Goal: Check status: Check status

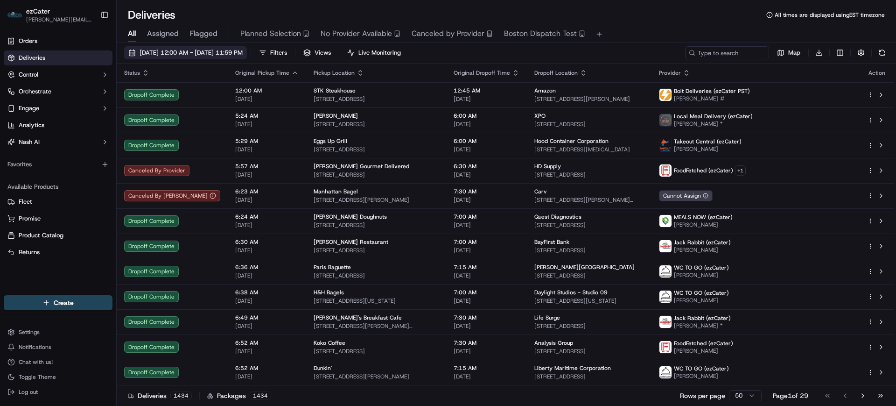
click at [239, 46] on button "[DATE] 12:00 AM - [DATE] 11:59 PM" at bounding box center [185, 52] width 123 height 13
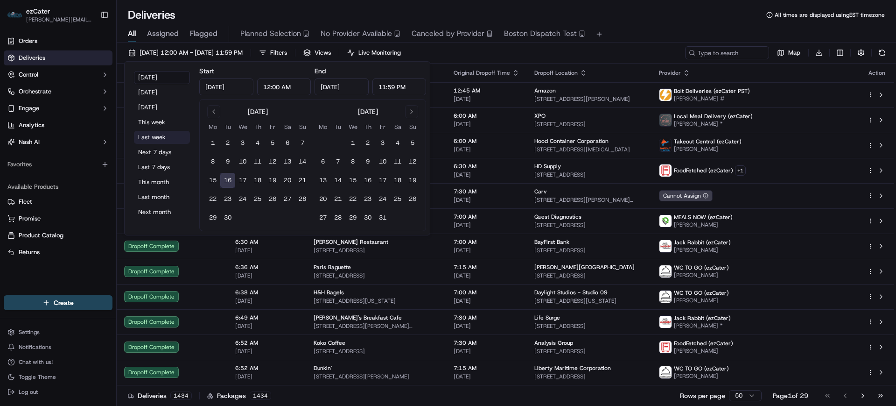
click at [153, 136] on button "Last week" at bounding box center [162, 137] width 56 height 13
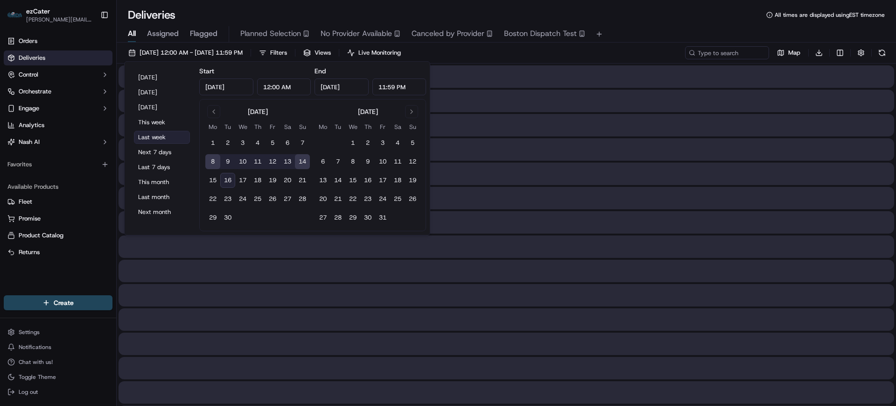
type input "[DATE]"
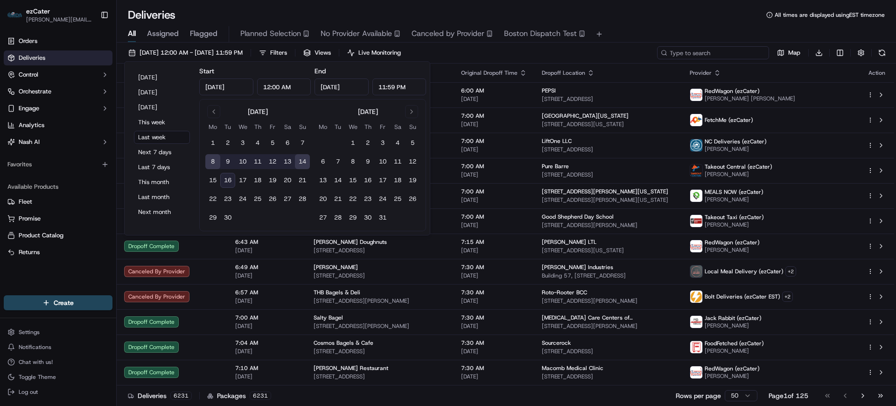
click at [732, 53] on input at bounding box center [713, 52] width 112 height 13
paste input "WEXQCQ"
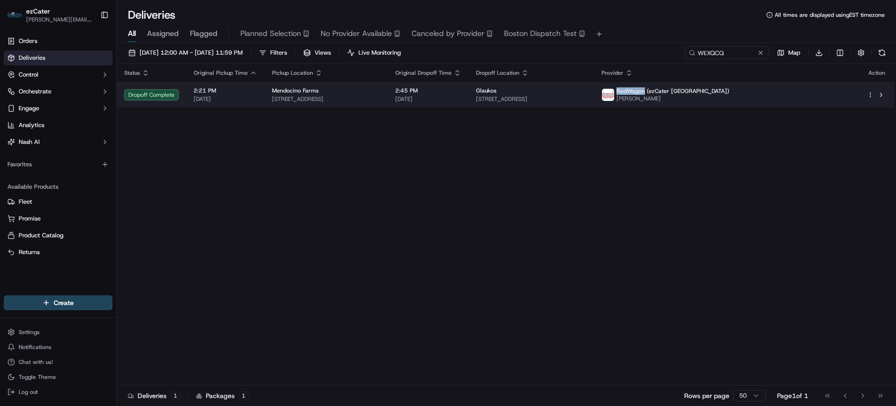
drag, startPoint x: 746, startPoint y: 91, endPoint x: 774, endPoint y: 93, distance: 28.1
click at [730, 93] on span "RedWagon (ezCater [GEOGRAPHIC_DATA])" at bounding box center [673, 90] width 113 height 7
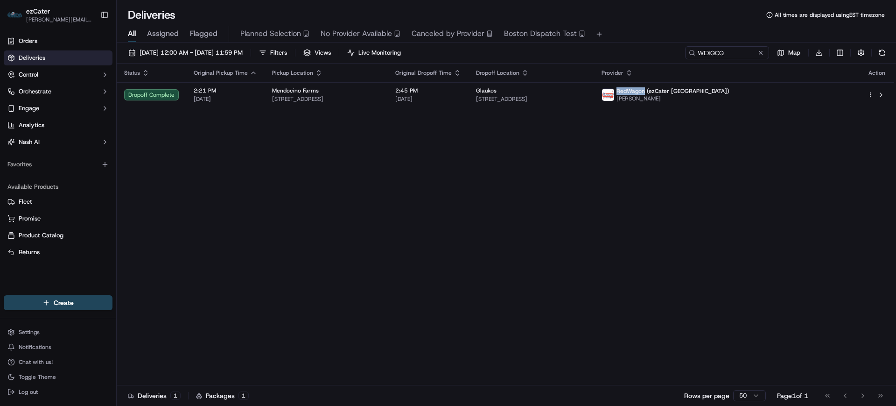
copy span "RedWagon"
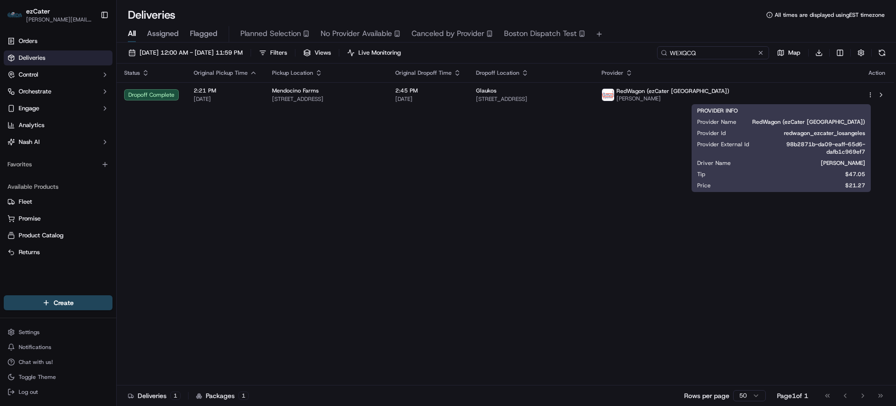
click at [709, 53] on input "WEXQCQ" at bounding box center [713, 52] width 112 height 13
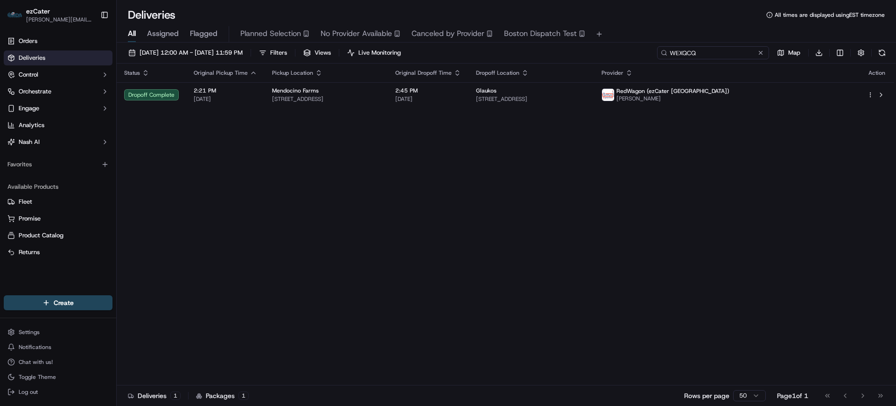
paste input "ZJZCMR"
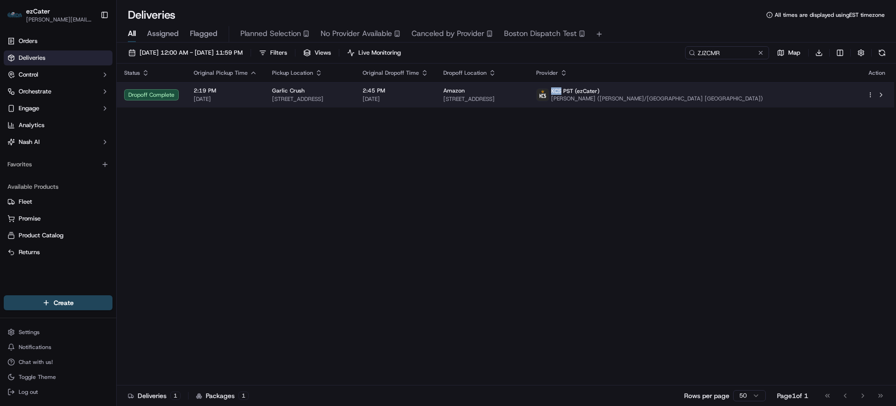
drag, startPoint x: 731, startPoint y: 91, endPoint x: 742, endPoint y: 93, distance: 11.5
click at [742, 93] on div "KCS PST (ezCater) [PERSON_NAME] Dedegil ([GEOGRAPHIC_DATA]/[GEOGRAPHIC_DATA] [G…" at bounding box center [649, 94] width 227 height 15
copy span "KCS"
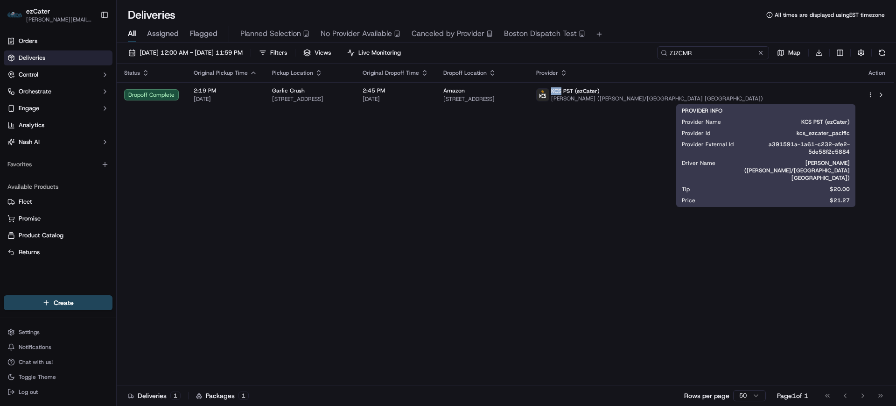
click at [717, 54] on input "ZJZCMR" at bounding box center [713, 52] width 112 height 13
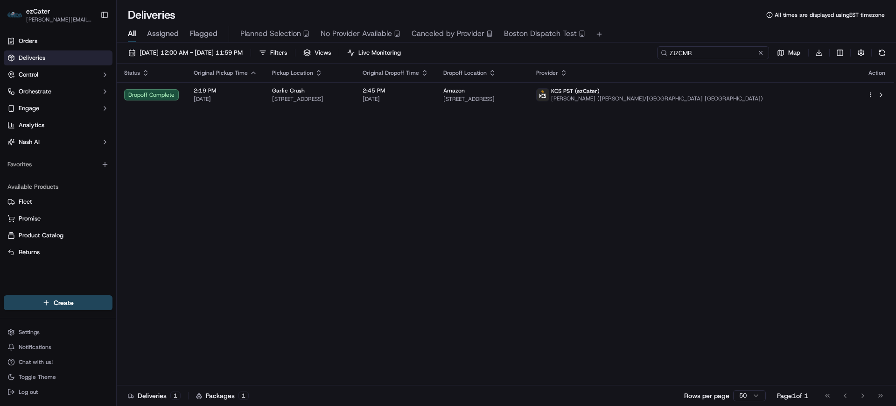
paste input "4JW0XY"
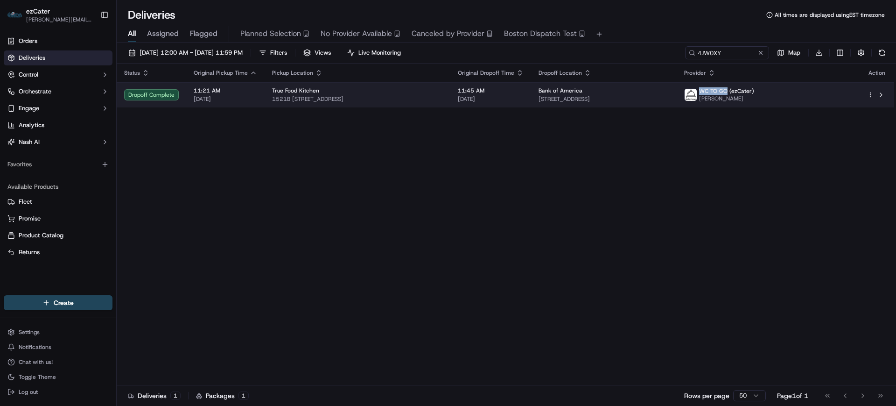
drag, startPoint x: 758, startPoint y: 92, endPoint x: 785, endPoint y: 91, distance: 27.6
click at [754, 91] on span "WC TO GO (ezCater)" at bounding box center [726, 90] width 55 height 7
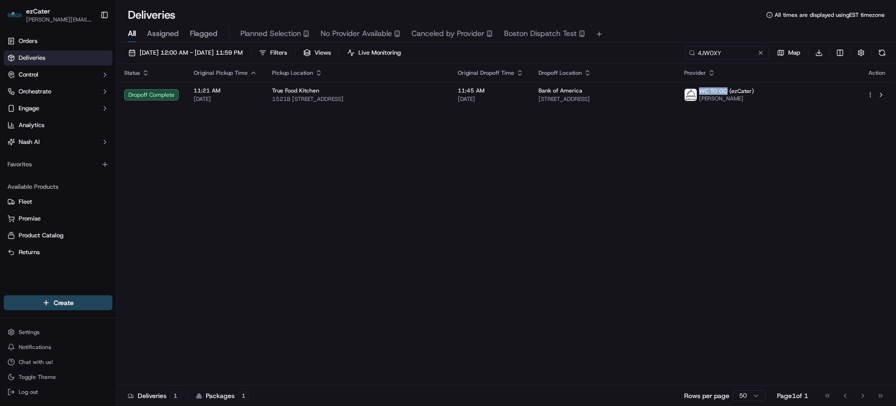
copy span "WC TO GO"
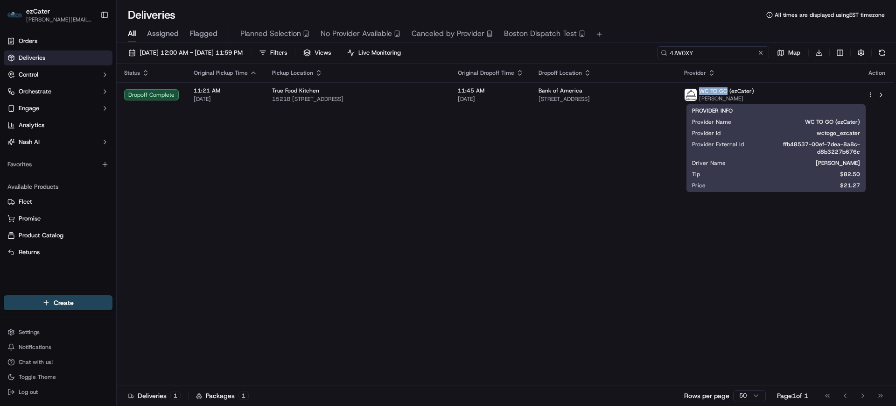
click at [711, 51] on input "4JW0XY" at bounding box center [713, 52] width 112 height 13
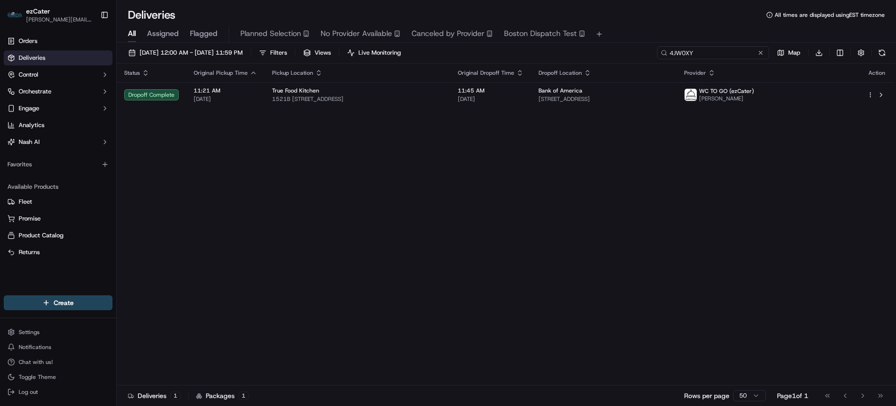
paste input "3AT24J"
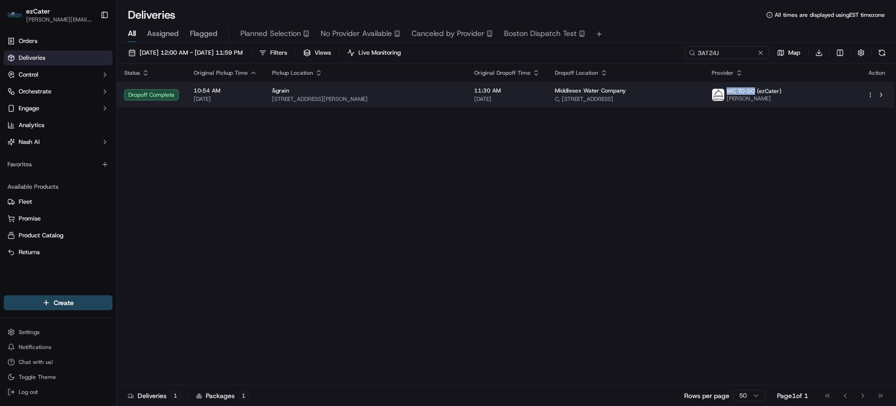
drag, startPoint x: 760, startPoint y: 91, endPoint x: 787, endPoint y: 91, distance: 27.1
click at [782, 91] on span "WC TO GO (ezCater)" at bounding box center [754, 90] width 55 height 7
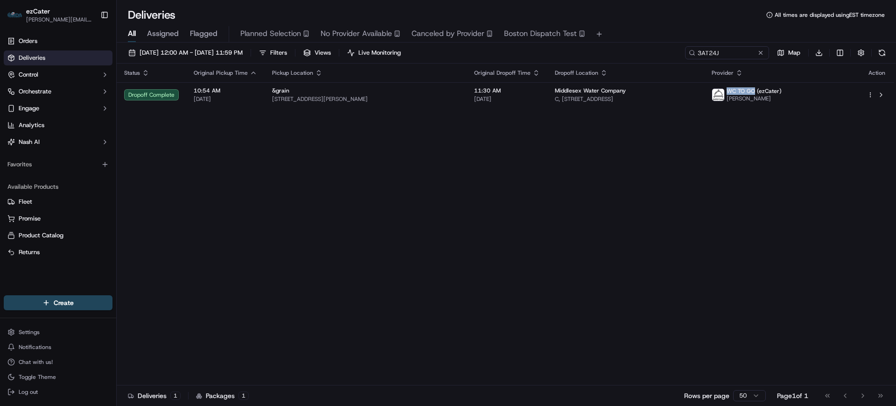
copy span "WC TO GO"
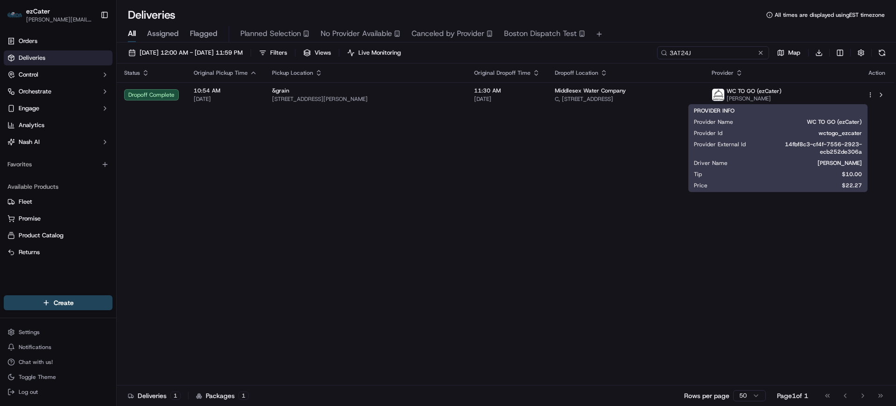
click at [725, 54] on input "3AT24J" at bounding box center [713, 52] width 112 height 13
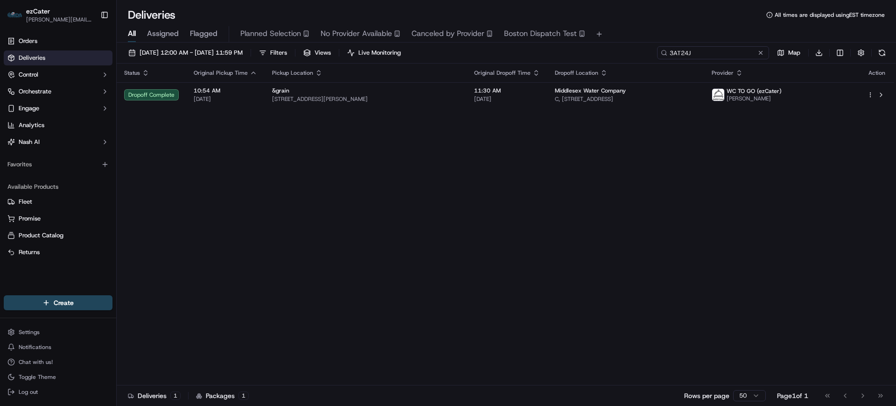
paste input "RG2RTV"
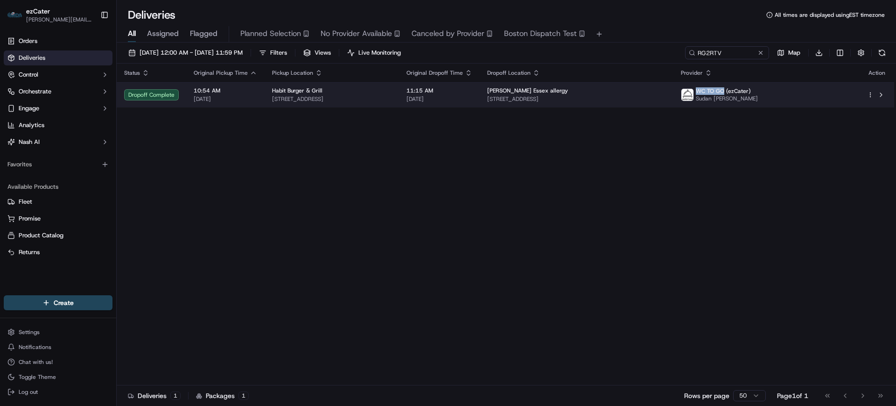
drag, startPoint x: 766, startPoint y: 92, endPoint x: 792, endPoint y: 93, distance: 26.2
click at [751, 93] on span "WC TO GO (ezCater)" at bounding box center [723, 90] width 55 height 7
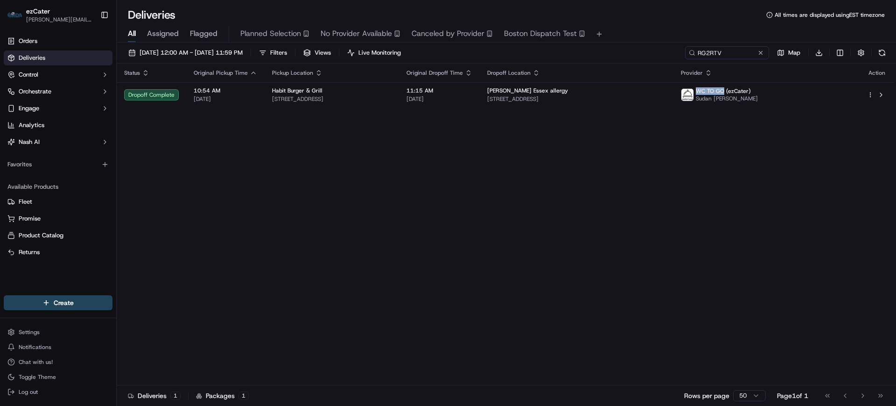
copy span "WC TO GO"
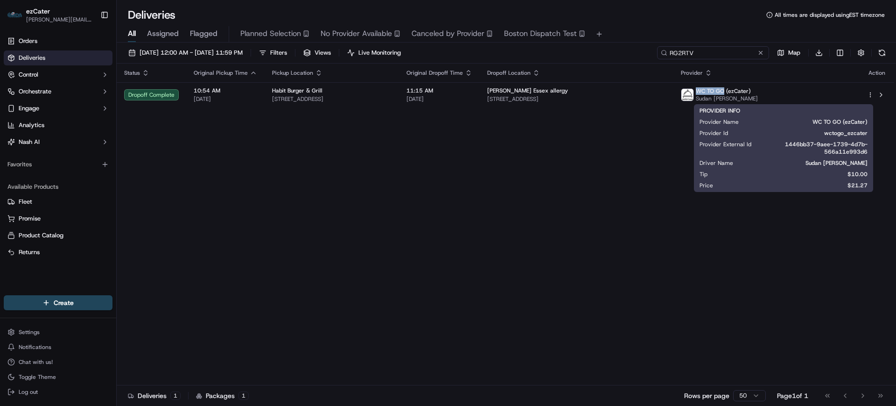
click at [721, 53] on input "RG2RTV" at bounding box center [713, 52] width 112 height 13
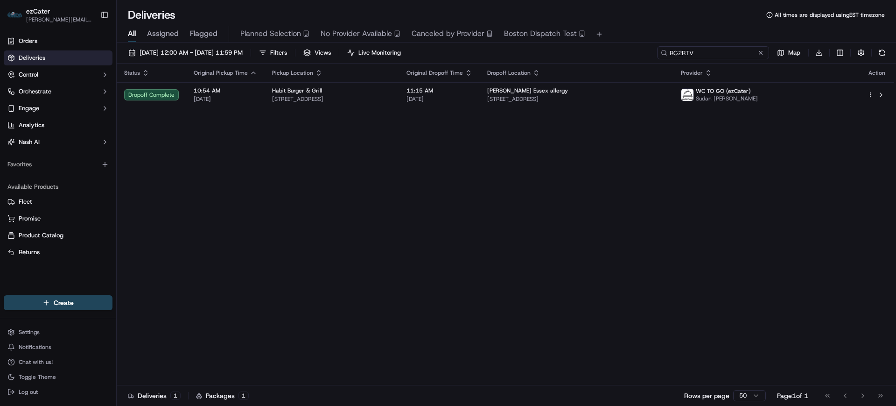
click at [721, 53] on input "RG2RTV" at bounding box center [713, 52] width 112 height 13
paste input "0X87KJ"
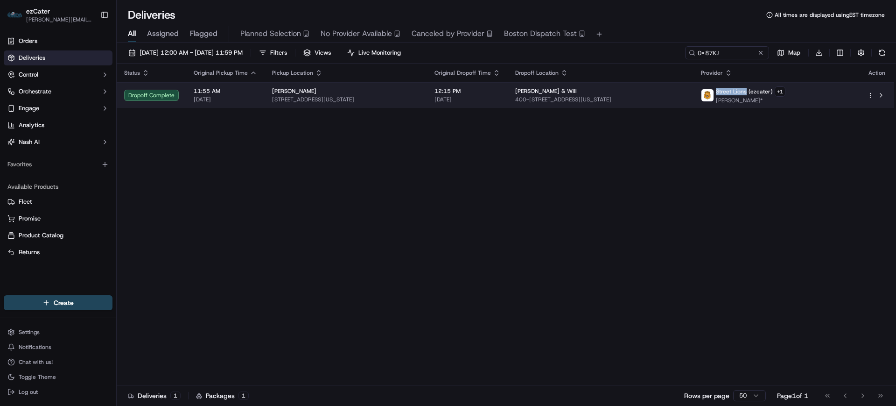
drag, startPoint x: 753, startPoint y: 91, endPoint x: 783, endPoint y: 92, distance: 29.9
click at [773, 92] on span "Street Lions (ezcater)" at bounding box center [744, 91] width 57 height 7
copy span "Street Lions"
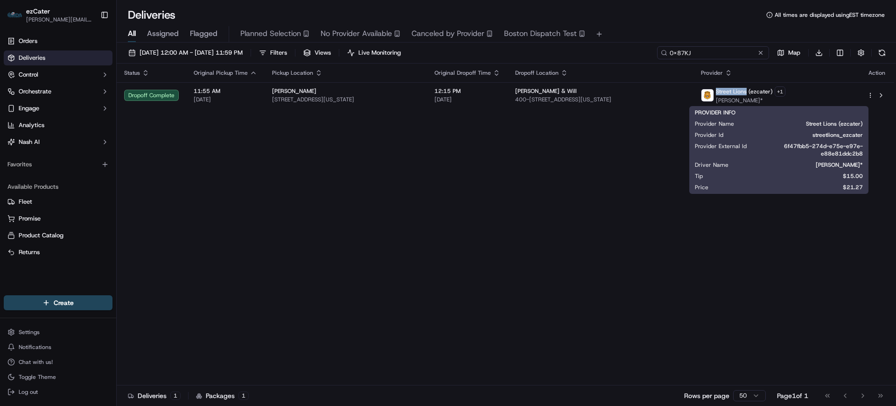
click at [737, 56] on input "0X87KJ" at bounding box center [713, 52] width 112 height 13
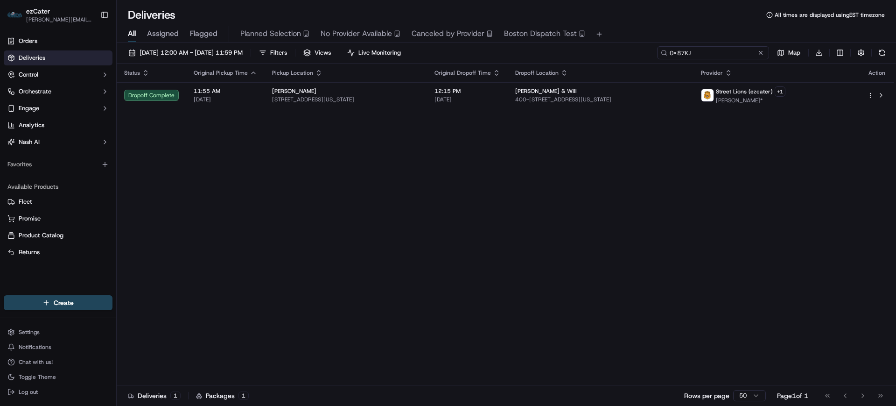
click at [737, 56] on input "0X87KJ" at bounding box center [713, 52] width 112 height 13
paste input "8FCY01"
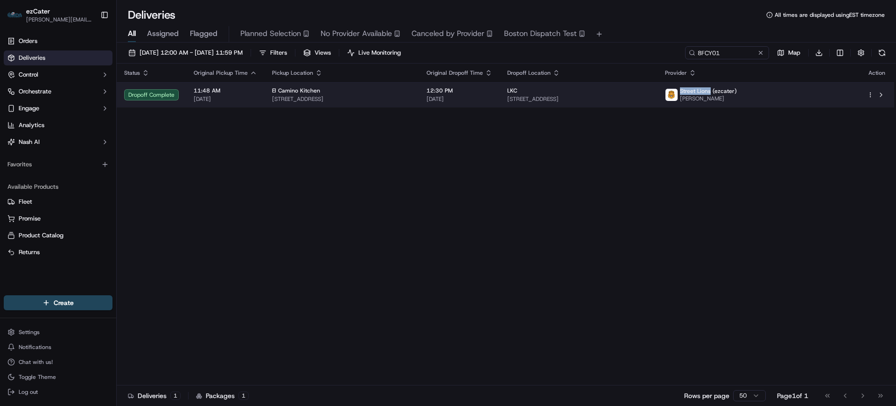
drag, startPoint x: 764, startPoint y: 91, endPoint x: 793, endPoint y: 91, distance: 28.9
click at [737, 91] on span "Street Lions (ezcater)" at bounding box center [708, 90] width 57 height 7
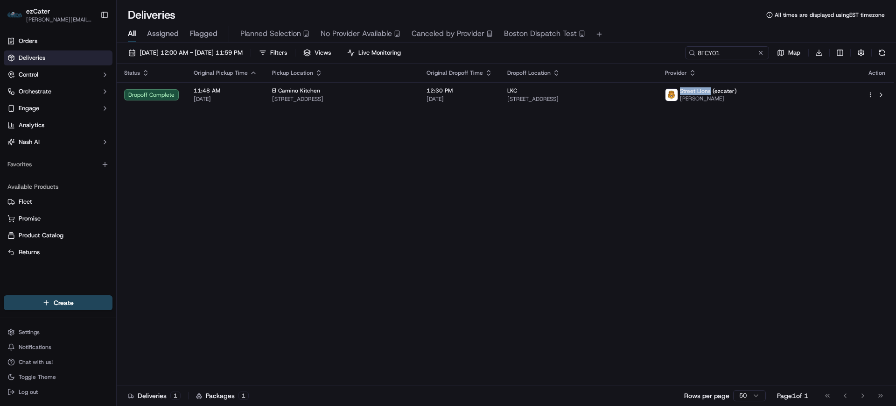
copy span "Street Lions"
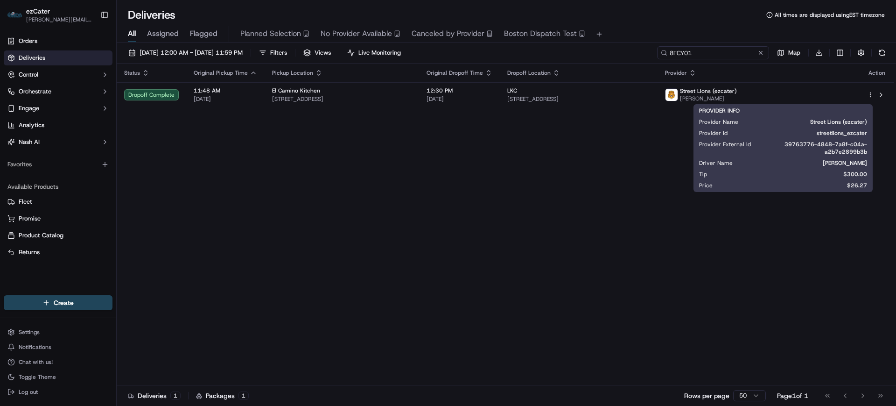
click at [728, 54] on input "8FCY01" at bounding box center [713, 52] width 112 height 13
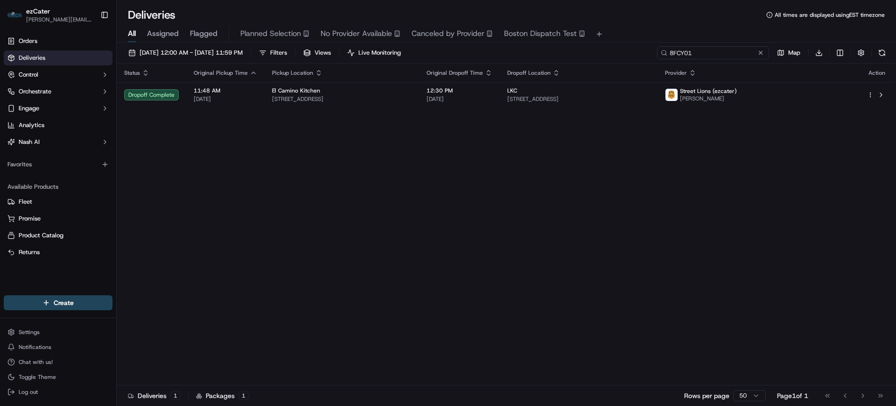
paste input "XM6MTG"
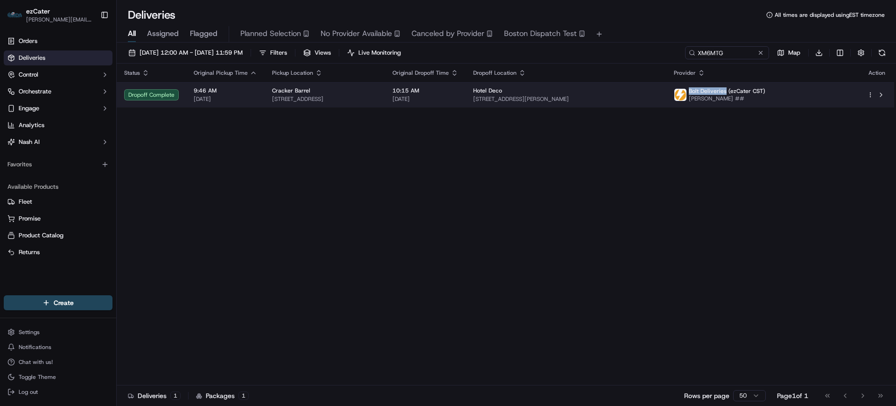
drag, startPoint x: 731, startPoint y: 91, endPoint x: 767, endPoint y: 92, distance: 35.5
click at [766, 92] on div "Bolt Deliveries (ezCater CST) [PERSON_NAME] ##" at bounding box center [719, 94] width 91 height 15
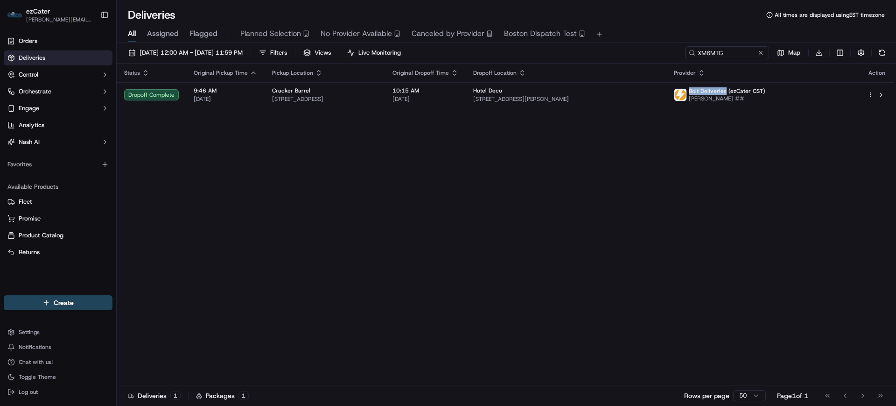
copy span "Bolt Deliveries"
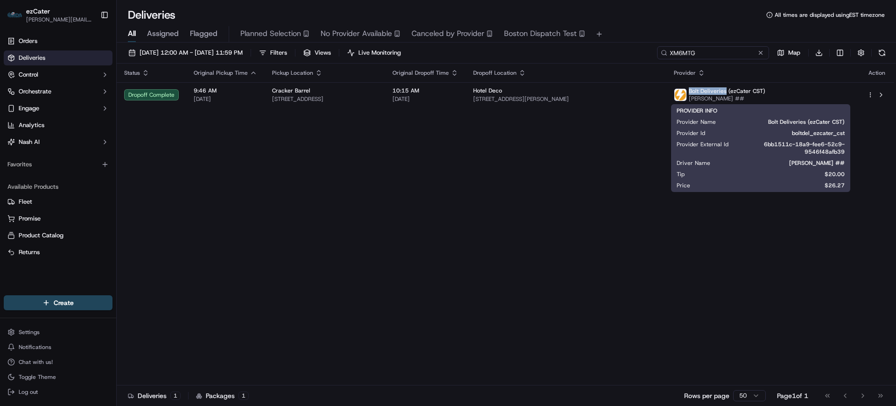
click at [714, 57] on input "XM6MTG" at bounding box center [713, 52] width 112 height 13
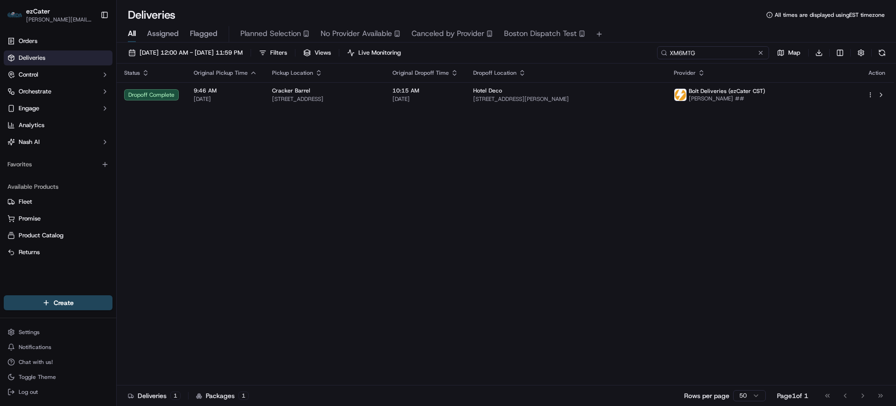
paste input "YHRPTA"
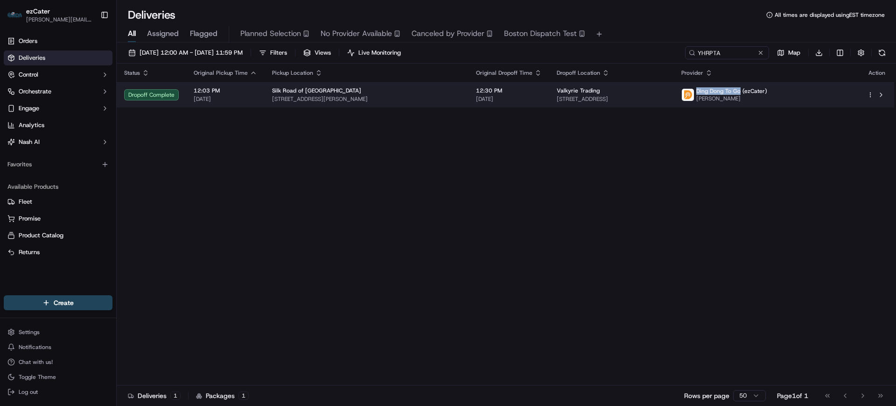
drag, startPoint x: 745, startPoint y: 90, endPoint x: 787, endPoint y: 91, distance: 41.5
click at [767, 91] on span "Ding Dong To Go (ezCater)" at bounding box center [732, 90] width 71 height 7
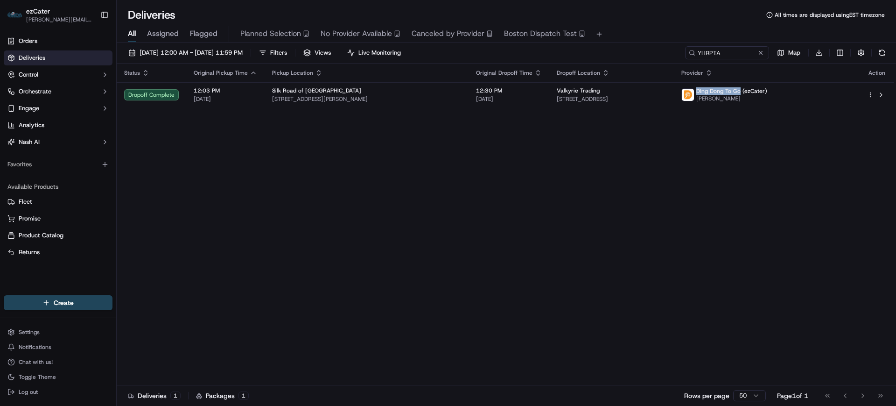
copy span "[PERSON_NAME] To Go"
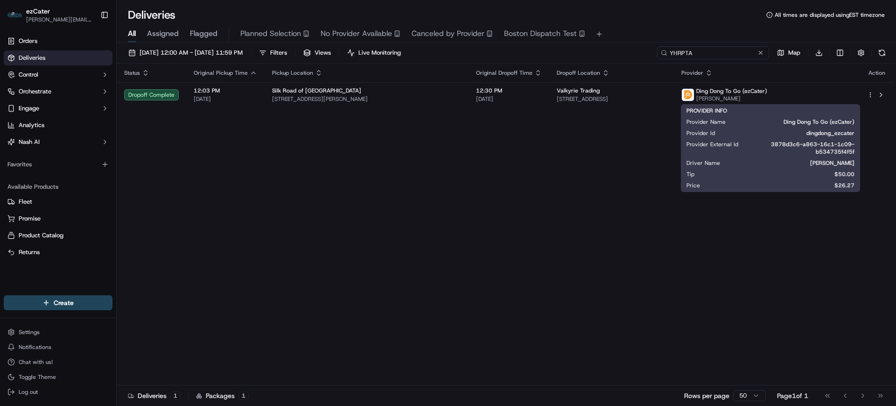
click at [707, 48] on input "YHRPTA" at bounding box center [713, 52] width 112 height 13
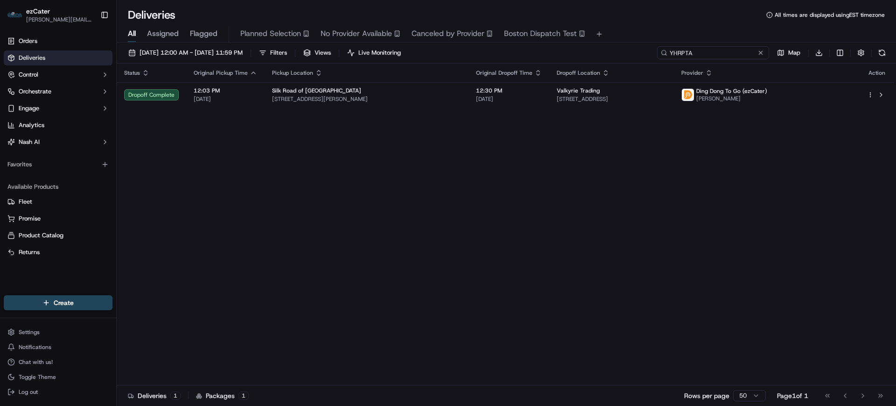
click at [707, 48] on input "YHRPTA" at bounding box center [713, 52] width 112 height 13
paste input "Q81A88"
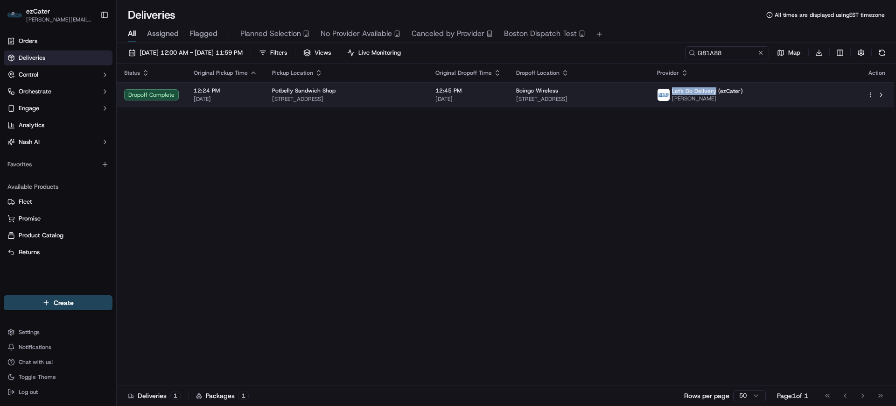
drag, startPoint x: 750, startPoint y: 91, endPoint x: 791, endPoint y: 92, distance: 40.6
click at [743, 92] on span "Let's Do Delivery (ezCater)" at bounding box center [707, 90] width 71 height 7
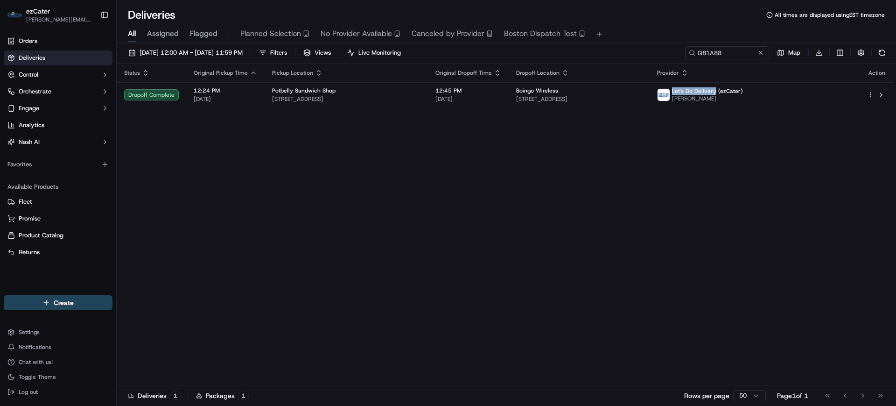
copy span "Let's Do Delivery"
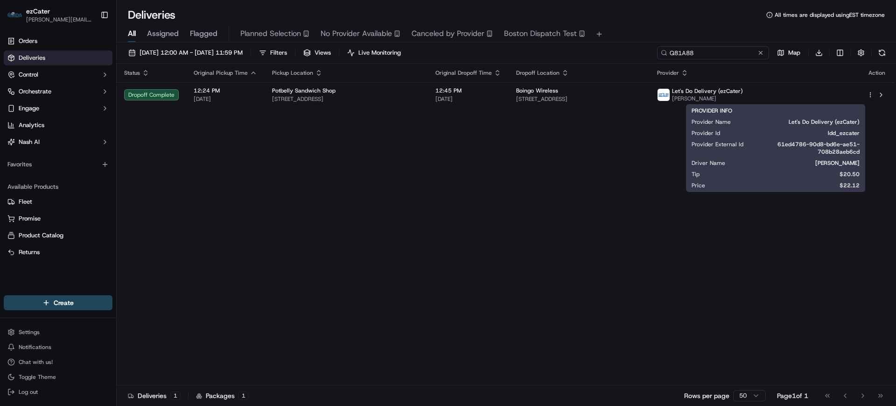
click at [722, 54] on input "Q81A88" at bounding box center [713, 52] width 112 height 13
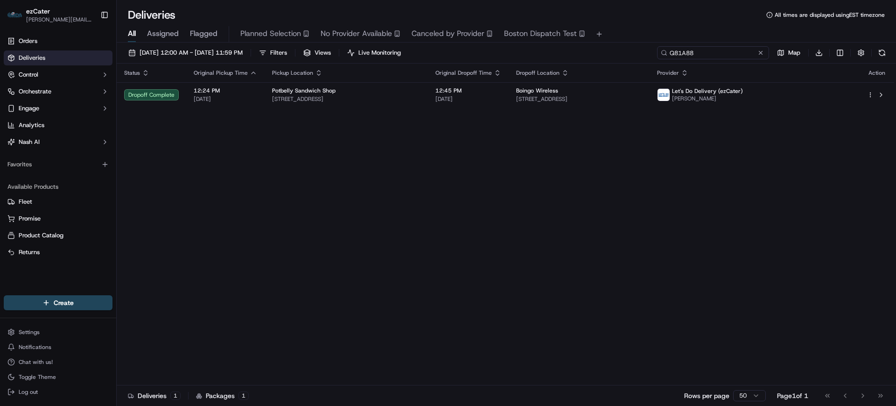
paste input "5EZ79Y"
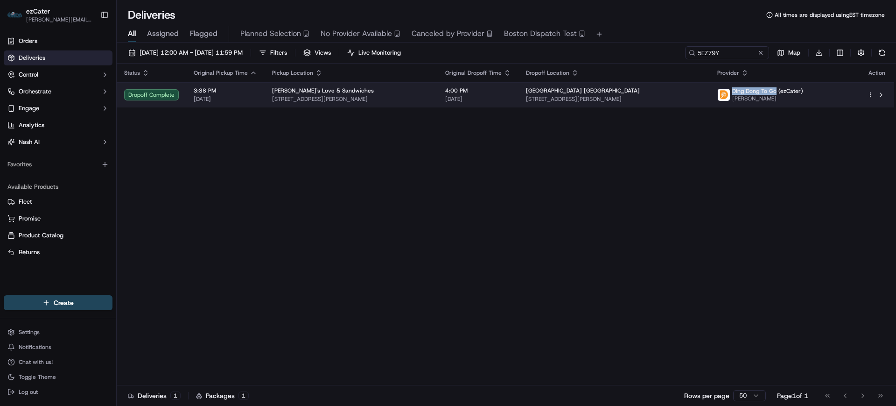
drag, startPoint x: 743, startPoint y: 91, endPoint x: 787, endPoint y: 90, distance: 43.4
click at [787, 90] on span "Ding Dong To Go (ezCater)" at bounding box center [767, 90] width 71 height 7
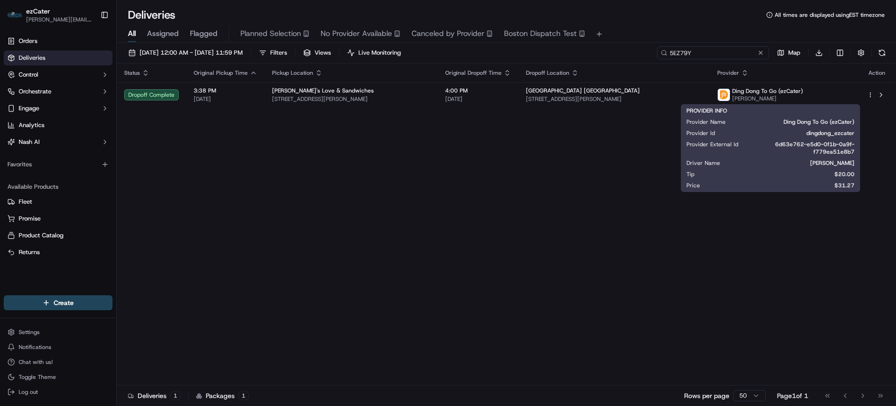
click at [716, 52] on input "5EZ79Y" at bounding box center [713, 52] width 112 height 13
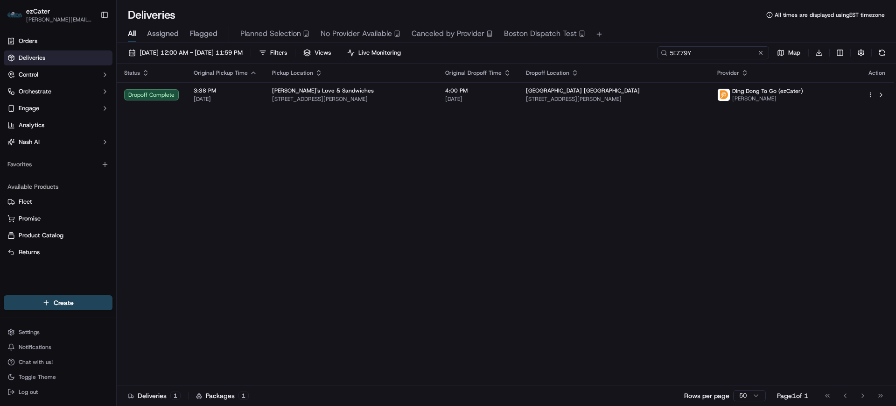
click at [716, 52] on input "5EZ79Y" at bounding box center [713, 52] width 112 height 13
paste input "MX1Z67"
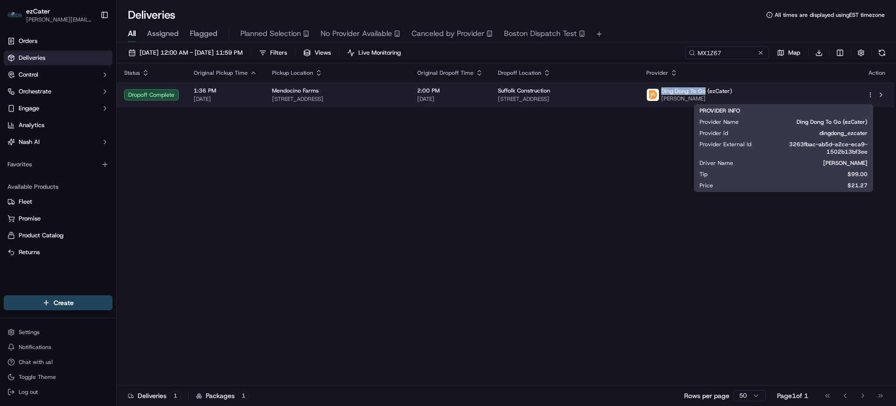
drag, startPoint x: 757, startPoint y: 92, endPoint x: 799, endPoint y: 92, distance: 42.0
click at [732, 92] on span "Ding Dong To Go (ezCater)" at bounding box center [696, 90] width 71 height 7
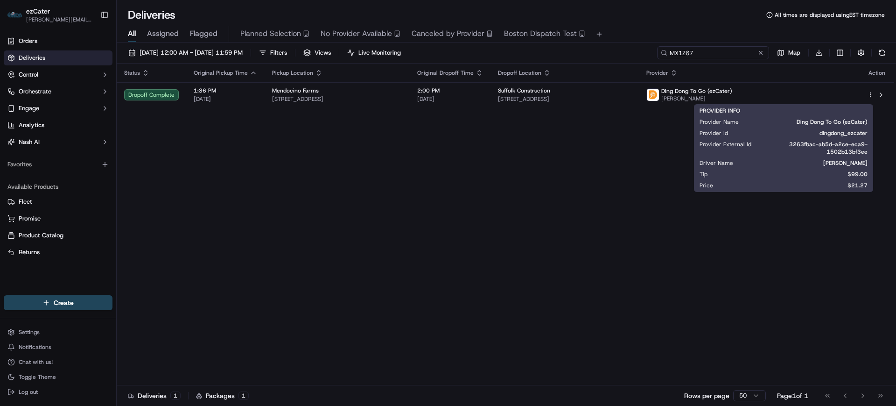
click at [716, 54] on input "MX1Z67" at bounding box center [713, 52] width 112 height 13
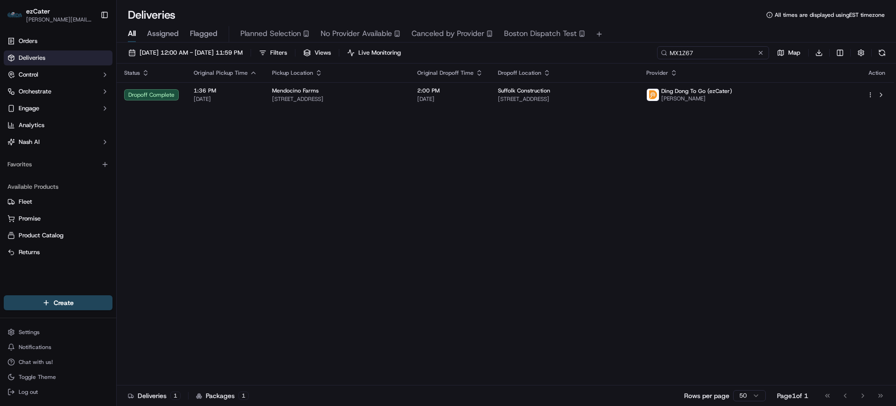
click at [716, 54] on input "MX1Z67" at bounding box center [713, 52] width 112 height 13
paste input "FW2T5G"
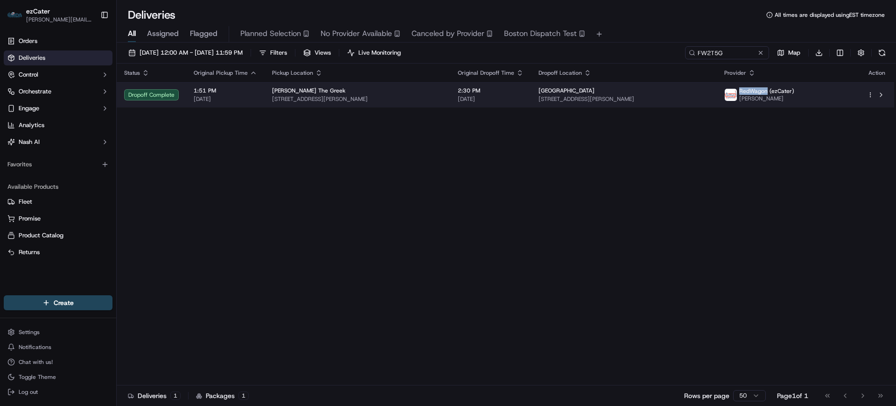
drag, startPoint x: 764, startPoint y: 91, endPoint x: 790, endPoint y: 93, distance: 26.7
click at [790, 93] on span "RedWagon (ezCater)" at bounding box center [766, 90] width 55 height 7
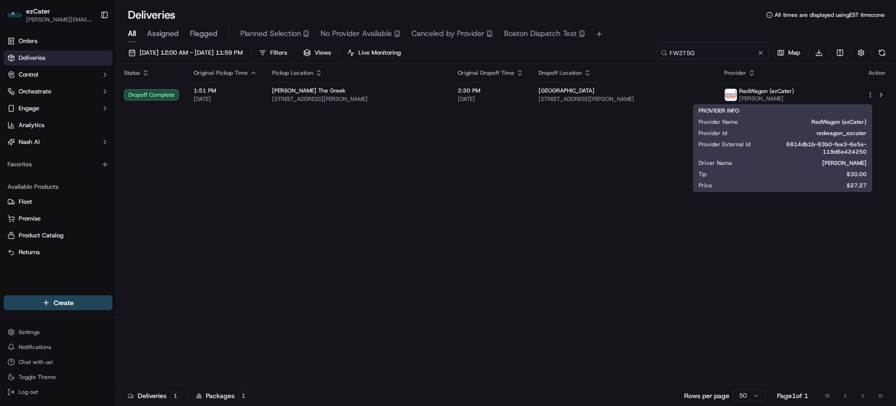
click at [729, 49] on input "FW2T5G" at bounding box center [713, 52] width 112 height 13
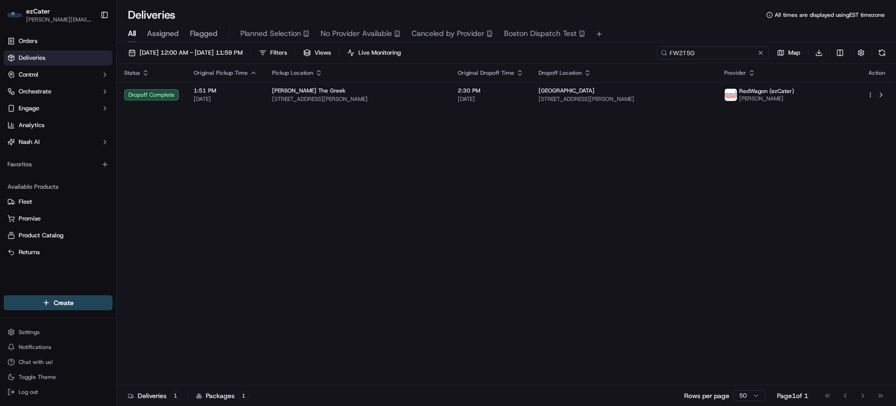
click at [729, 49] on input "FW2T5G" at bounding box center [713, 52] width 112 height 13
paste input "WHPM30"
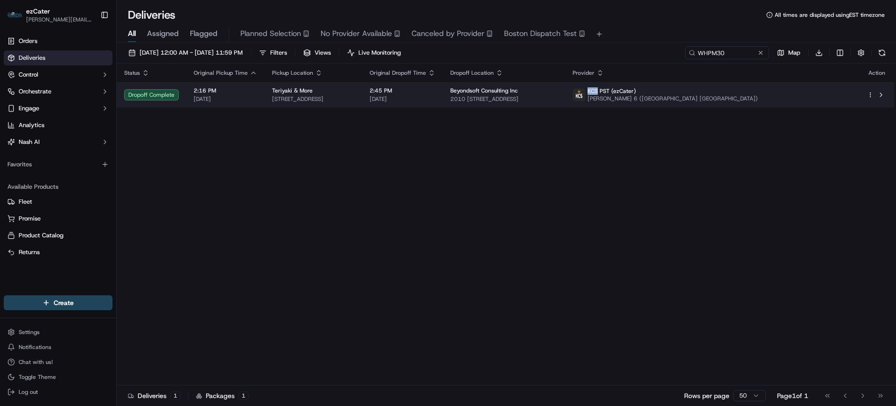
drag, startPoint x: 740, startPoint y: 90, endPoint x: 751, endPoint y: 92, distance: 10.4
click at [636, 92] on span "KCS PST (ezCater)" at bounding box center [612, 90] width 49 height 7
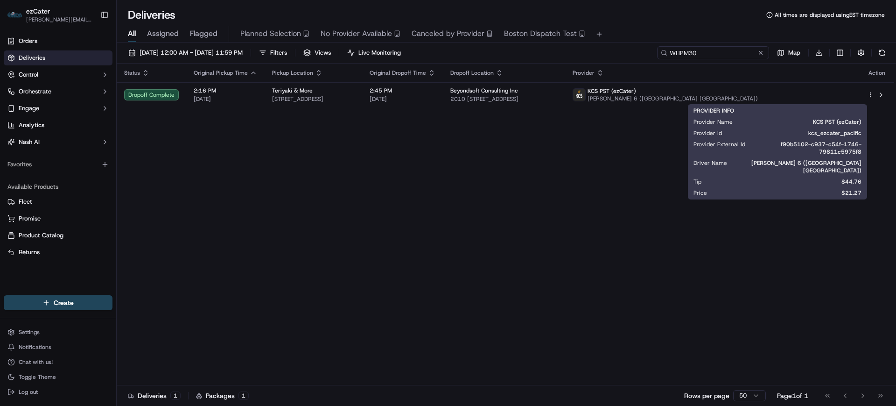
click at [705, 54] on input "WHPM30" at bounding box center [713, 52] width 112 height 13
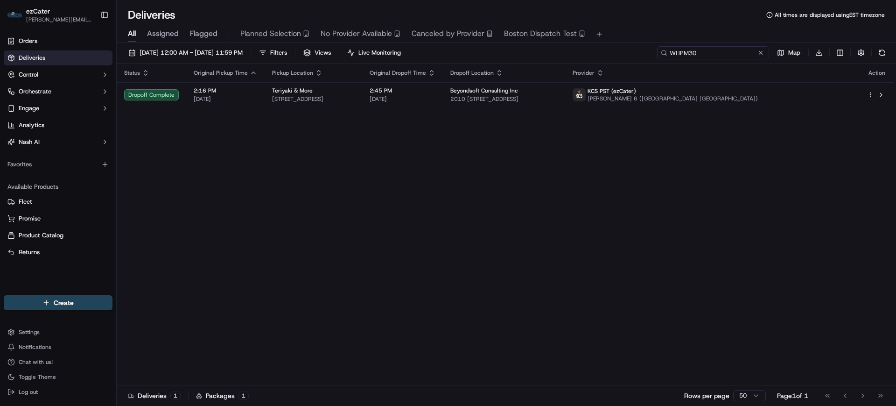
paste input "3RE0ZQ"
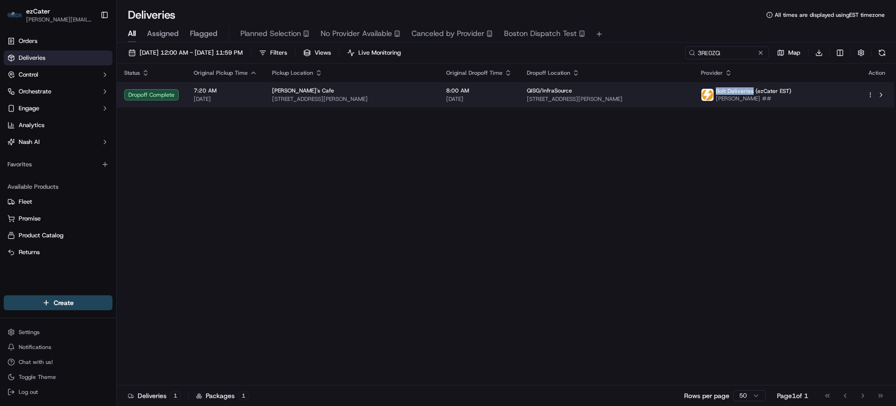
drag, startPoint x: 743, startPoint y: 91, endPoint x: 780, endPoint y: 94, distance: 37.0
click at [780, 94] on div "Bolt Deliveries (ezCater EST) [PERSON_NAME] ##" at bounding box center [746, 94] width 91 height 15
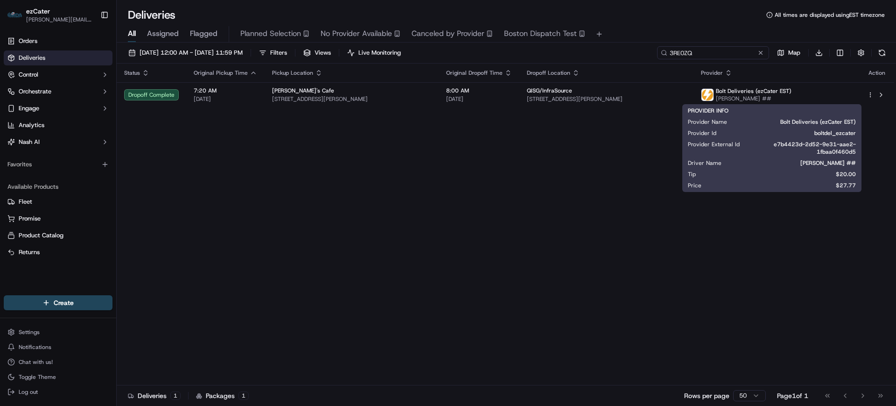
click at [714, 52] on input "3RE0ZQ" at bounding box center [713, 52] width 112 height 13
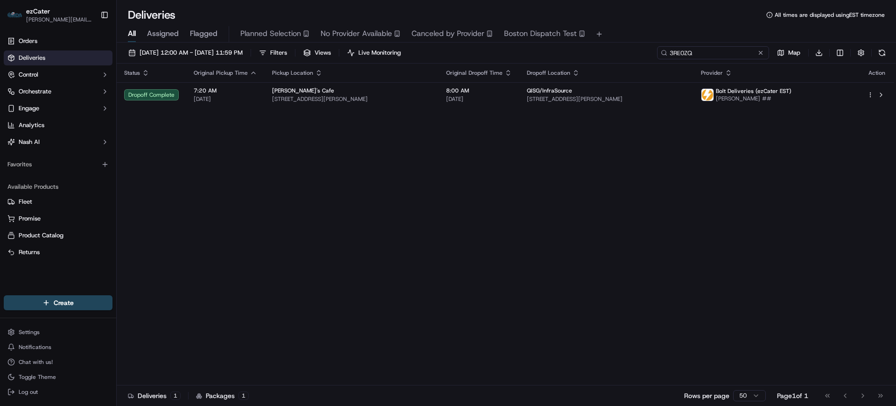
paste input "8WH6YG"
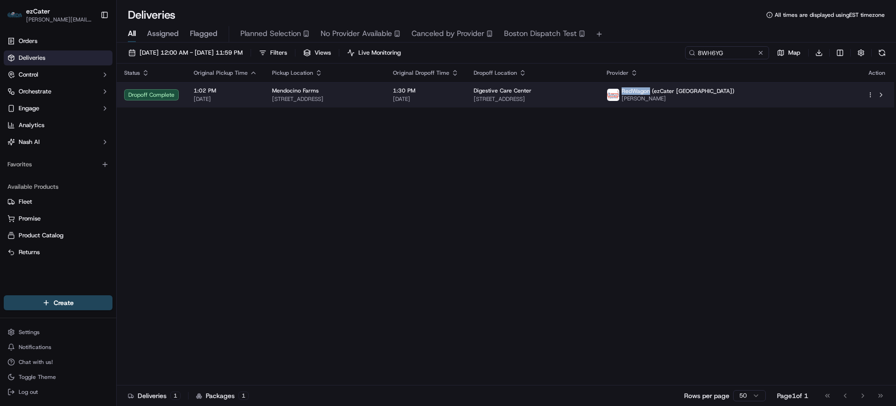
drag, startPoint x: 754, startPoint y: 92, endPoint x: 781, endPoint y: 93, distance: 27.6
click at [735, 93] on span "RedWagon (ezCater [GEOGRAPHIC_DATA])" at bounding box center [678, 90] width 113 height 7
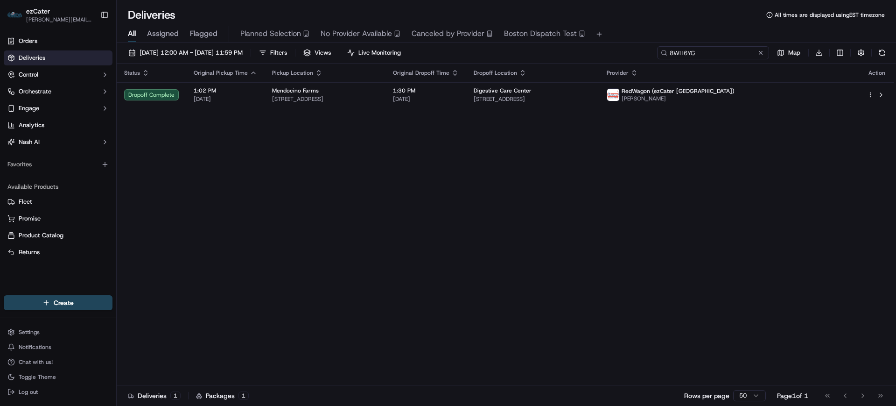
click at [716, 55] on input "8WH6YG" at bounding box center [713, 52] width 112 height 13
paste input "KFX3ZY"
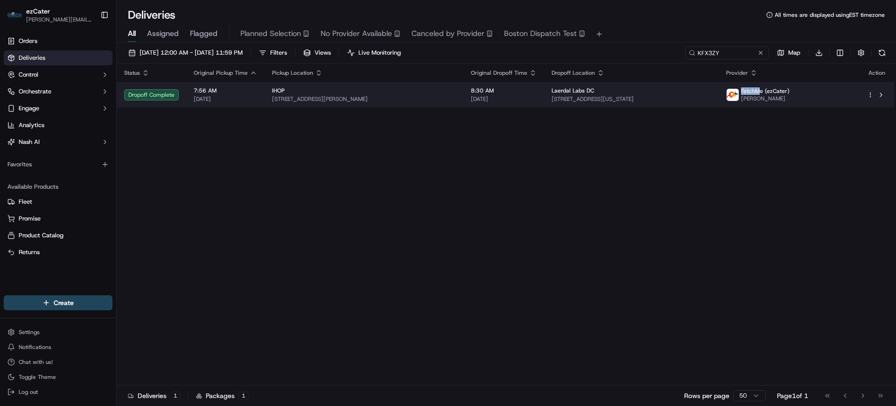
drag, startPoint x: 776, startPoint y: 91, endPoint x: 795, endPoint y: 92, distance: 19.7
click at [790, 92] on span "FetchMe (ezCater)" at bounding box center [765, 90] width 49 height 7
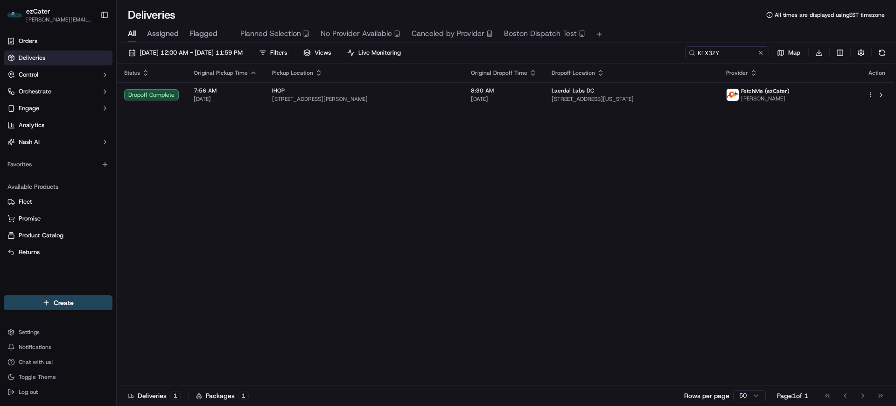
drag, startPoint x: 569, startPoint y: 171, endPoint x: 663, endPoint y: 145, distance: 97.5
click at [570, 171] on div "Status Original Pickup Time Pickup Location Original Dropoff Time Dropoff Locat…" at bounding box center [506, 224] width 778 height 322
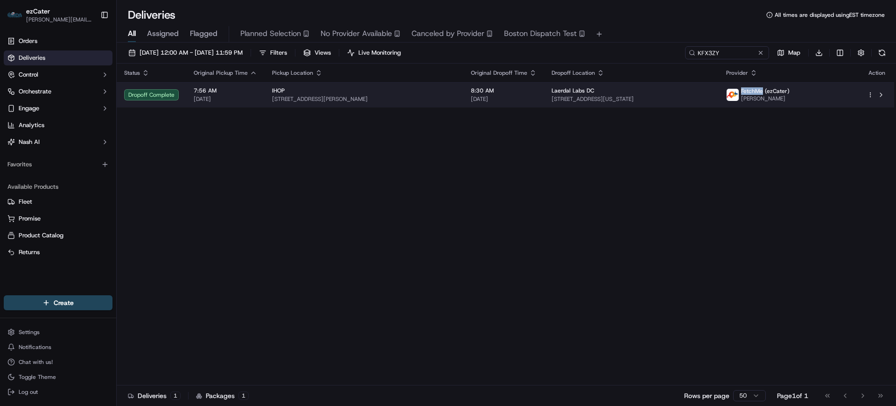
drag, startPoint x: 776, startPoint y: 91, endPoint x: 796, endPoint y: 91, distance: 20.5
click at [790, 91] on span "FetchMe (ezCater)" at bounding box center [765, 90] width 49 height 7
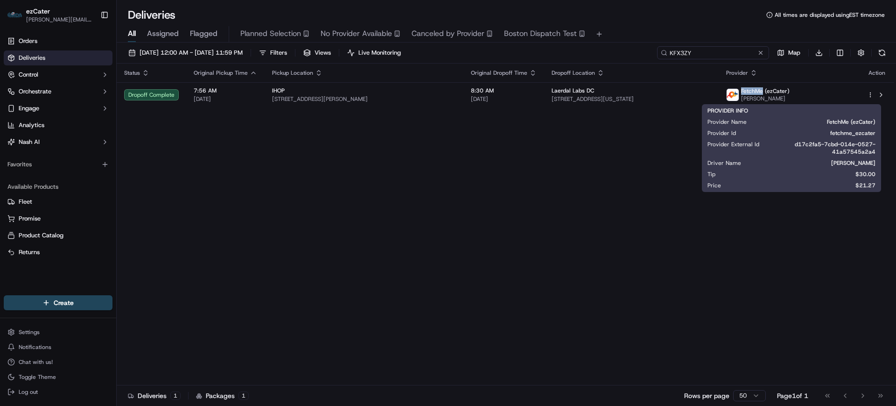
click at [703, 49] on input "KFX3ZY" at bounding box center [713, 52] width 112 height 13
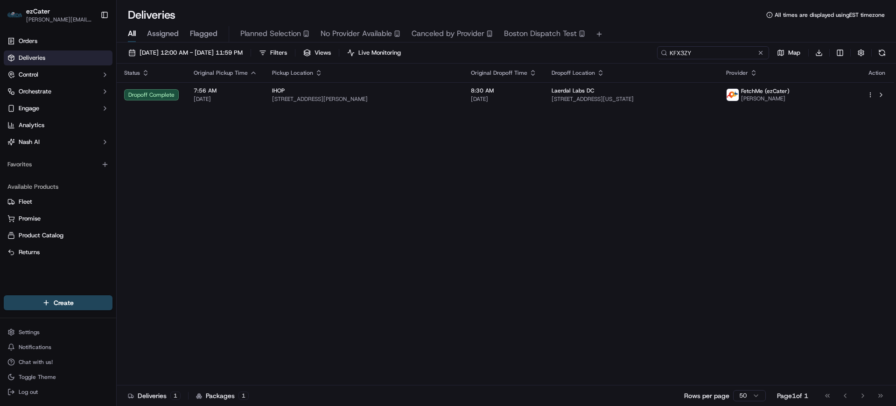
paste input "WWQJHP"
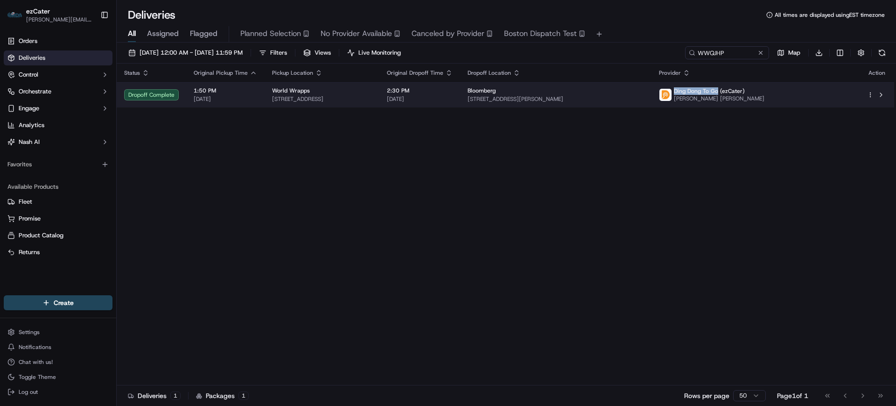
drag, startPoint x: 765, startPoint y: 91, endPoint x: 807, endPoint y: 92, distance: 41.6
click at [745, 92] on span "Ding Dong To Go (ezCater)" at bounding box center [709, 90] width 71 height 7
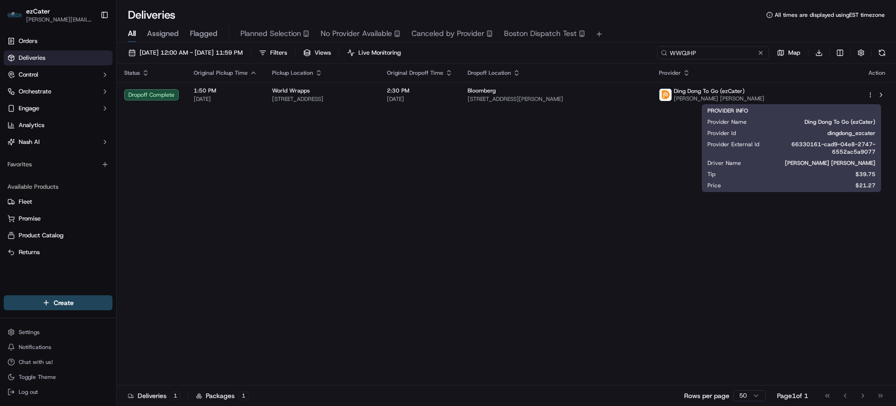
click at [724, 55] on input "WWQJHP" at bounding box center [713, 52] width 112 height 13
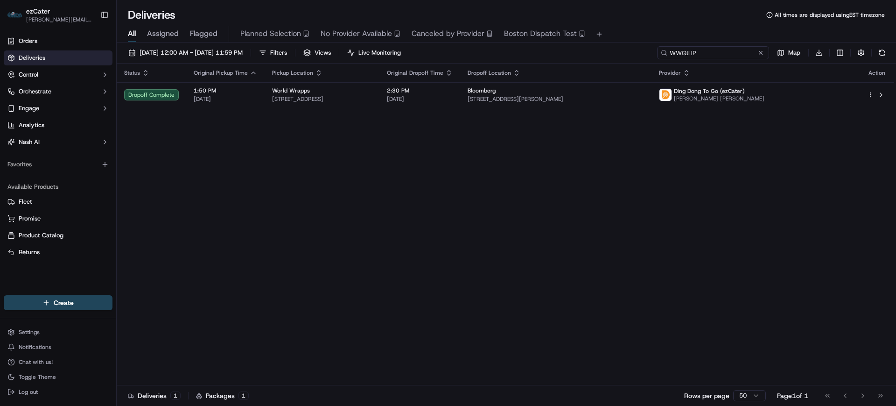
click at [724, 55] on input "WWQJHP" at bounding box center [713, 52] width 112 height 13
paste input "Z829EF"
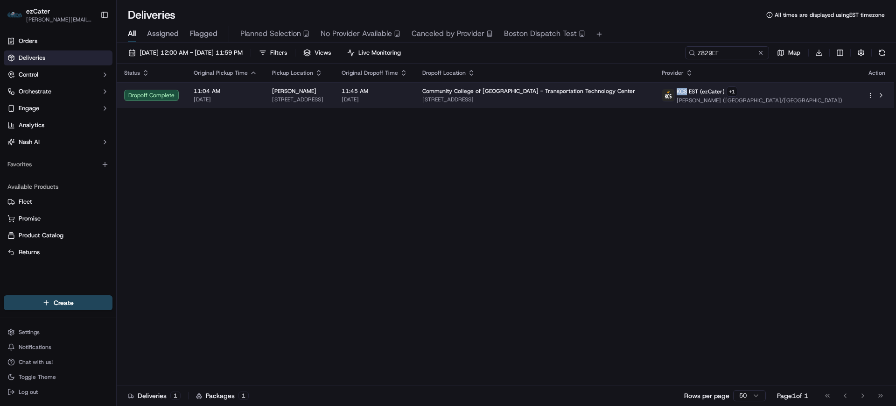
drag, startPoint x: 733, startPoint y: 91, endPoint x: 744, endPoint y: 91, distance: 10.8
click at [725, 91] on span "KCS EST (ezCater)" at bounding box center [701, 91] width 48 height 7
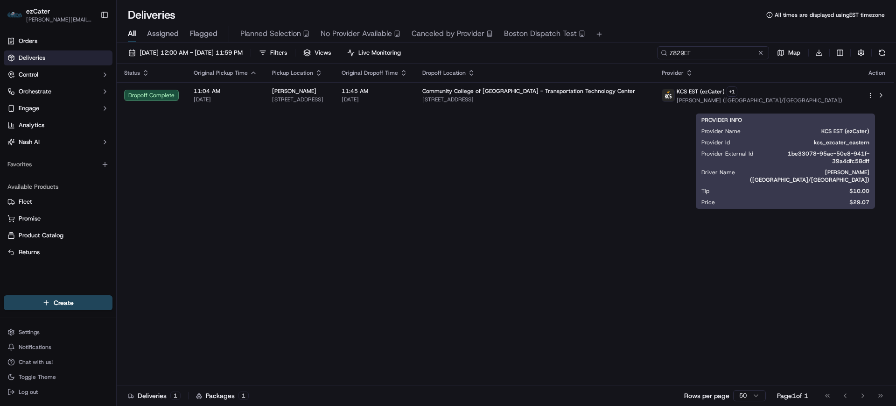
click at [714, 53] on input "Z829EF" at bounding box center [713, 52] width 112 height 13
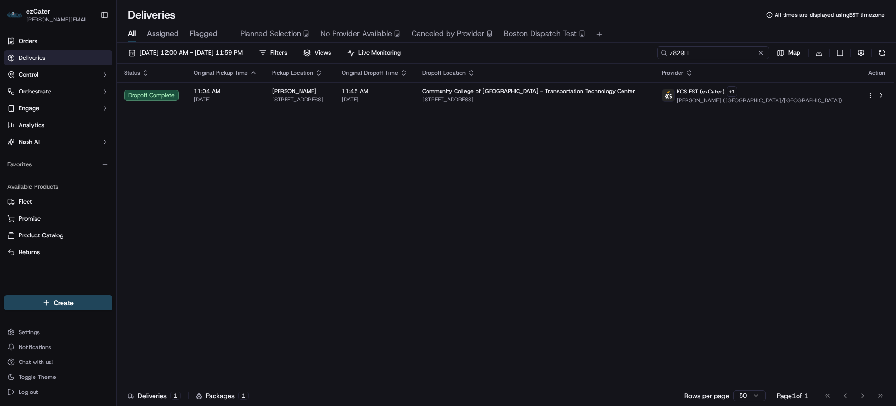
paste input "0X87KJ"
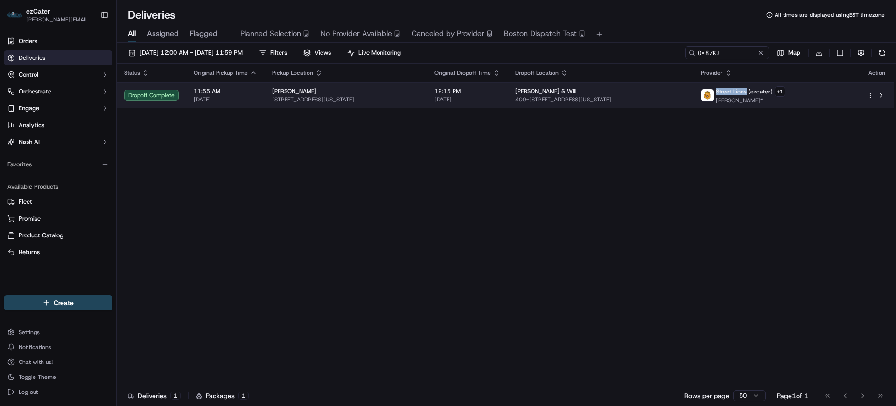
drag, startPoint x: 752, startPoint y: 91, endPoint x: 783, endPoint y: 93, distance: 31.9
click at [783, 93] on div "Street Lions (ezcater) + 1 [PERSON_NAME]*" at bounding box center [743, 95] width 84 height 18
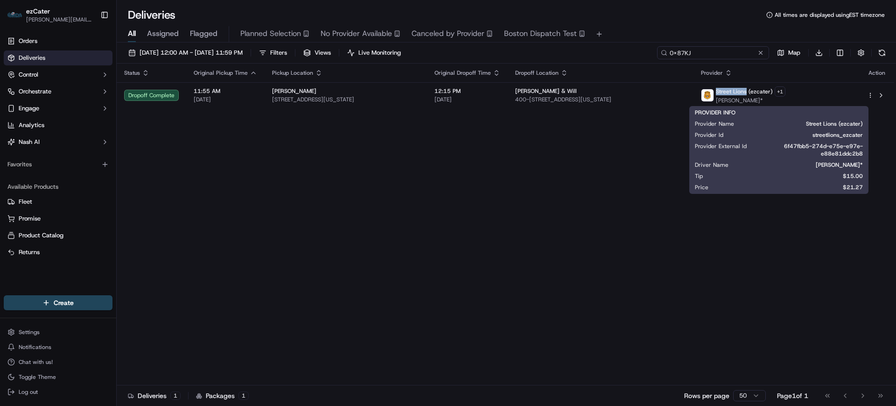
click at [703, 51] on input "0X87KJ" at bounding box center [713, 52] width 112 height 13
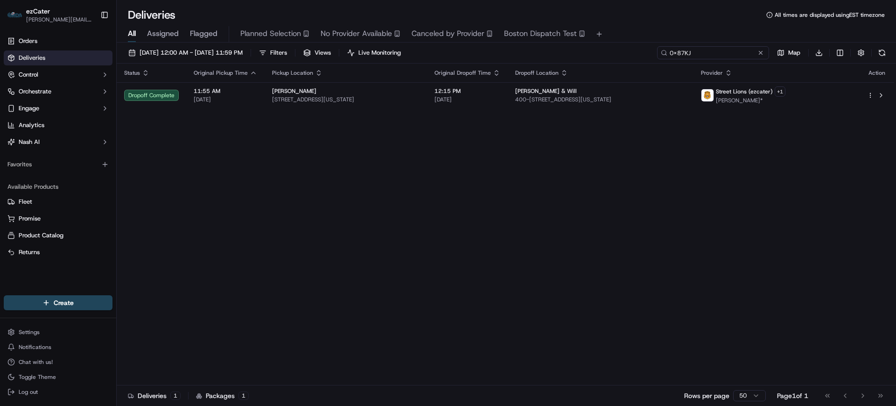
paste input "885V8F"
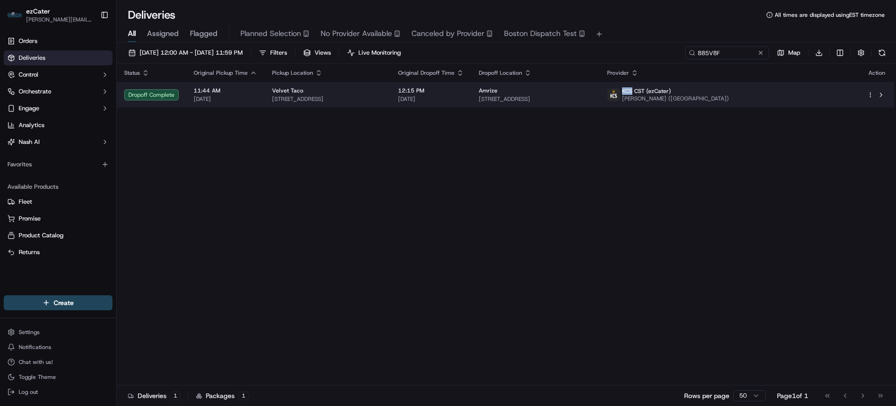
drag, startPoint x: 746, startPoint y: 91, endPoint x: 756, endPoint y: 91, distance: 9.8
click at [671, 91] on span "KCS CST (ezCater)" at bounding box center [646, 90] width 49 height 7
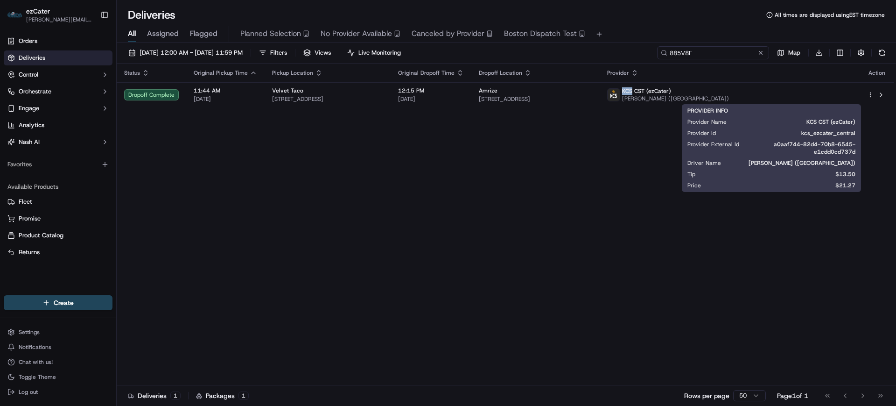
click at [717, 54] on input "885V8F" at bounding box center [713, 52] width 112 height 13
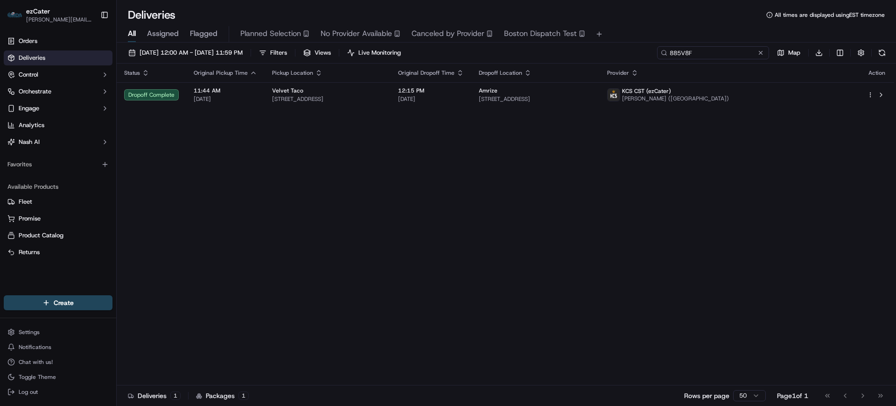
click at [717, 54] on input "885V8F" at bounding box center [713, 52] width 112 height 13
paste input "F0Z5AG"
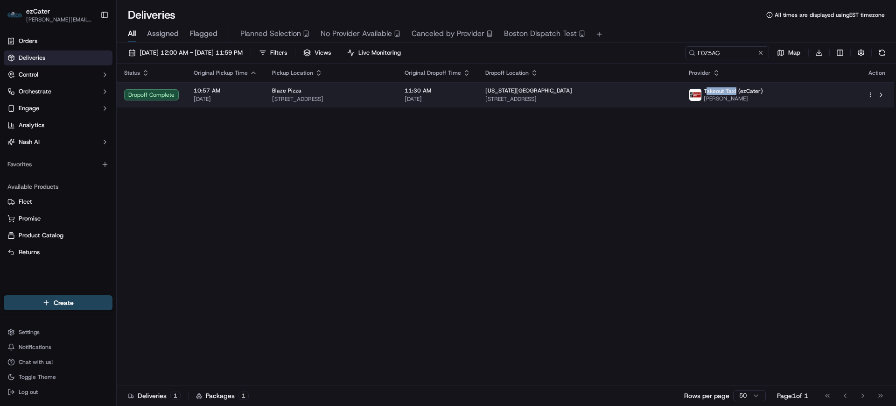
drag, startPoint x: 763, startPoint y: 91, endPoint x: 793, endPoint y: 91, distance: 30.3
click at [763, 91] on span "Takeout Taxi (ezCater)" at bounding box center [733, 90] width 59 height 7
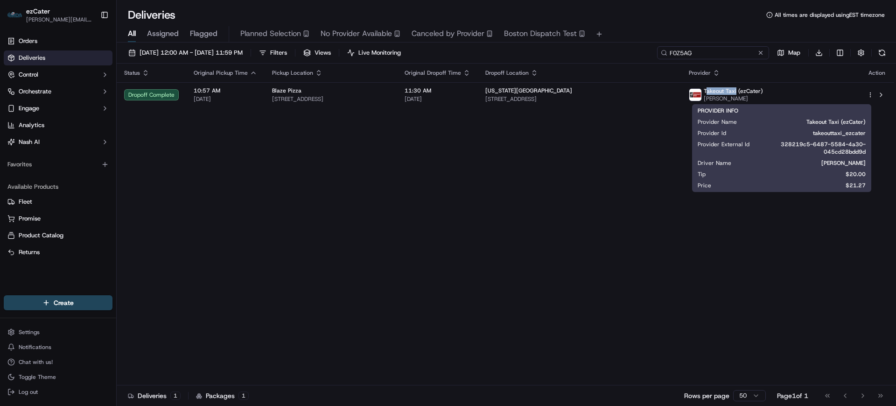
click at [715, 49] on input "F0Z5AG" at bounding box center [713, 52] width 112 height 13
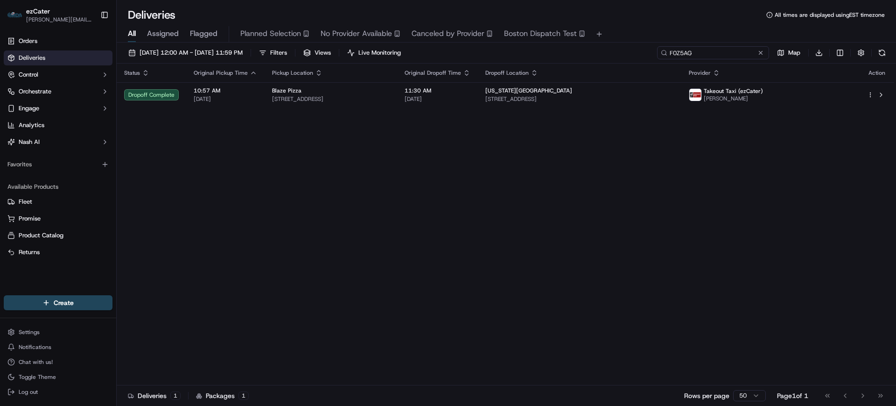
paste input "5280QK"
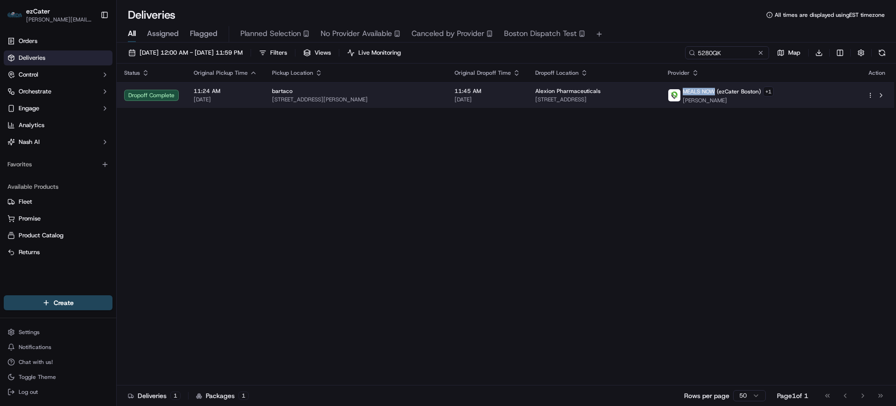
drag, startPoint x: 723, startPoint y: 91, endPoint x: 753, endPoint y: 92, distance: 30.4
click at [753, 92] on span "MEALS NOW (ezCater Boston)" at bounding box center [722, 91] width 78 height 7
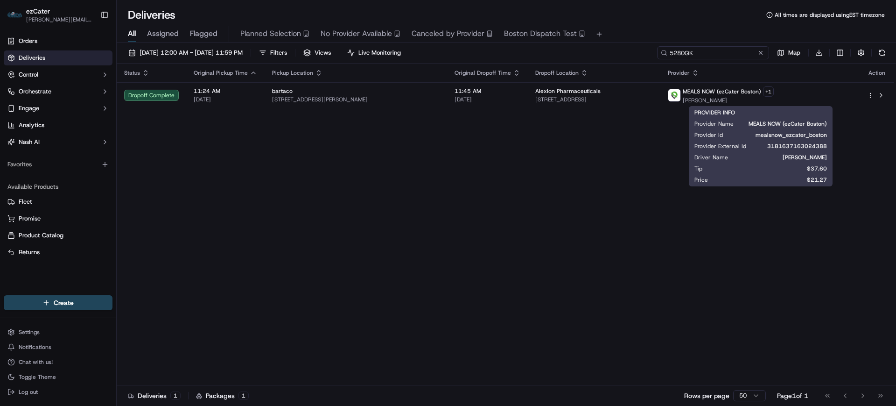
click at [721, 52] on input "5280QK" at bounding box center [713, 52] width 112 height 13
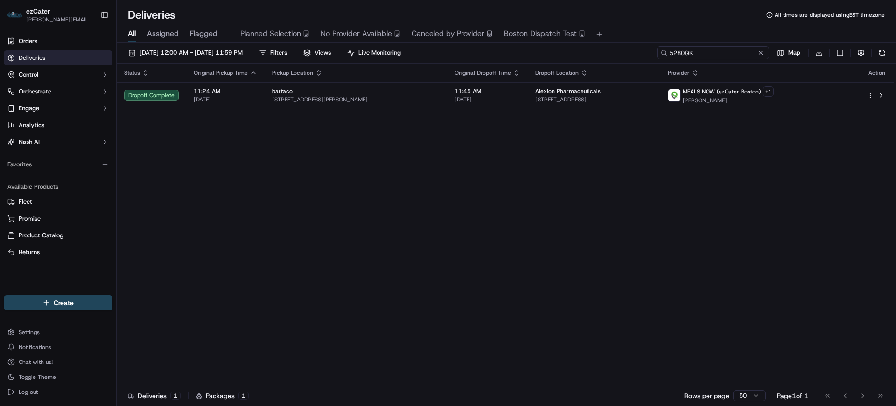
paste input "KFX3ZY"
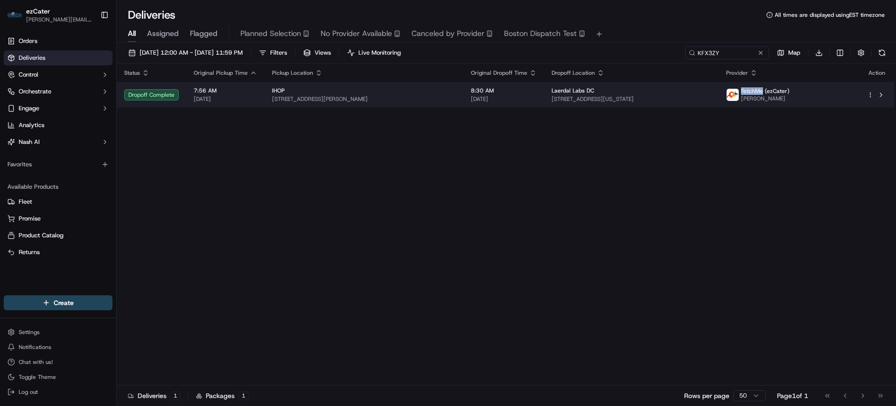
drag, startPoint x: 776, startPoint y: 92, endPoint x: 797, endPoint y: 91, distance: 21.0
click at [790, 91] on span "FetchMe (ezCater)" at bounding box center [765, 90] width 49 height 7
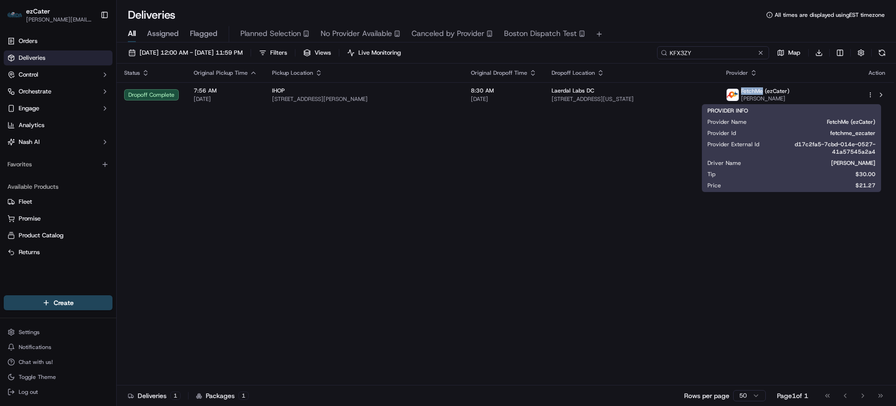
click at [710, 53] on input "KFX3ZY" at bounding box center [713, 52] width 112 height 13
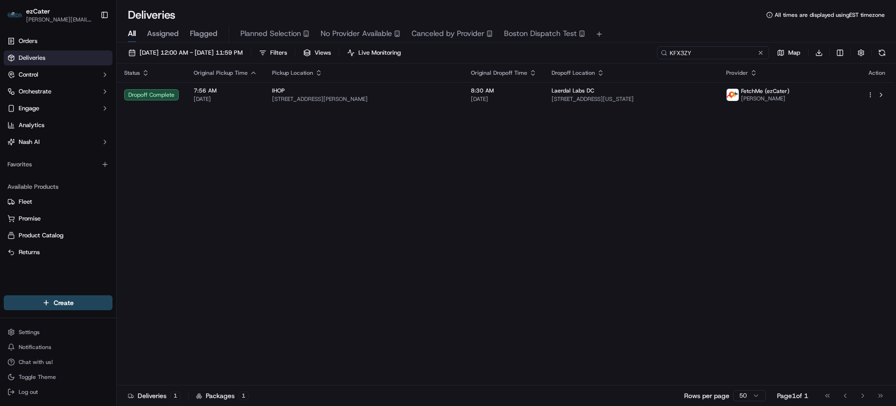
click at [710, 53] on input "KFX3ZY" at bounding box center [713, 52] width 112 height 13
paste input "70U6ZM"
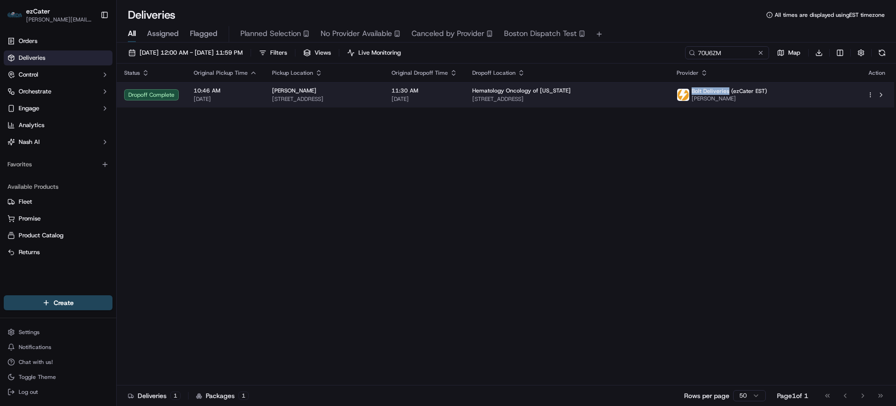
drag, startPoint x: 751, startPoint y: 90, endPoint x: 786, endPoint y: 90, distance: 34.5
click at [767, 90] on span "Bolt Deliveries (ezCater EST)" at bounding box center [730, 90] width 76 height 7
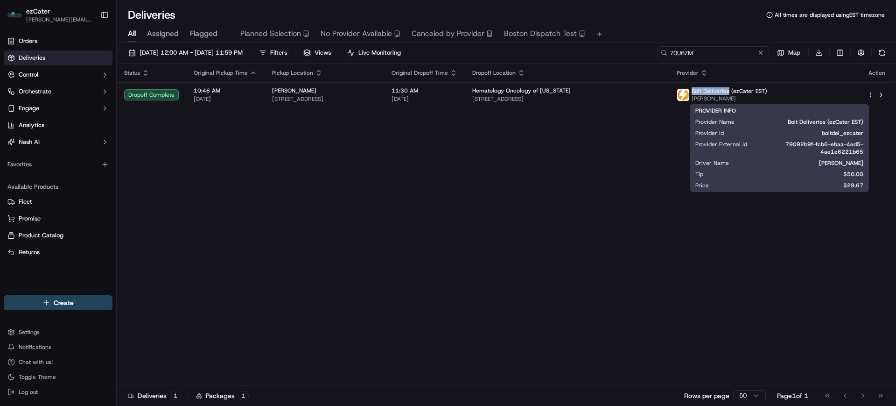
click at [717, 54] on input "70U6ZM" at bounding box center [713, 52] width 112 height 13
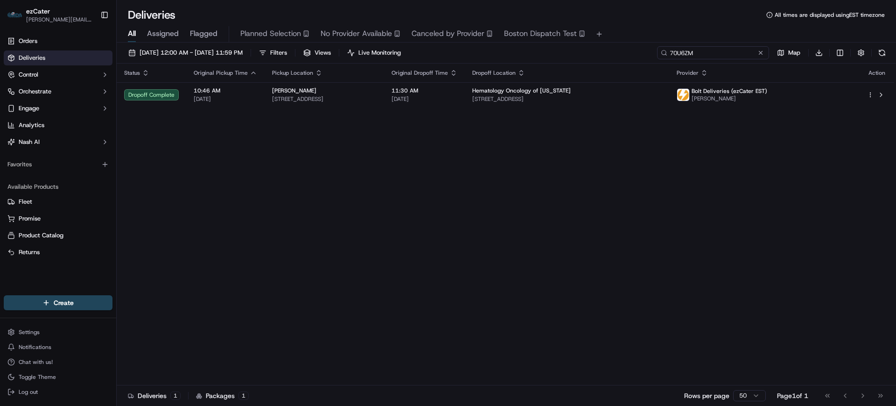
paste input "WWQJHP"
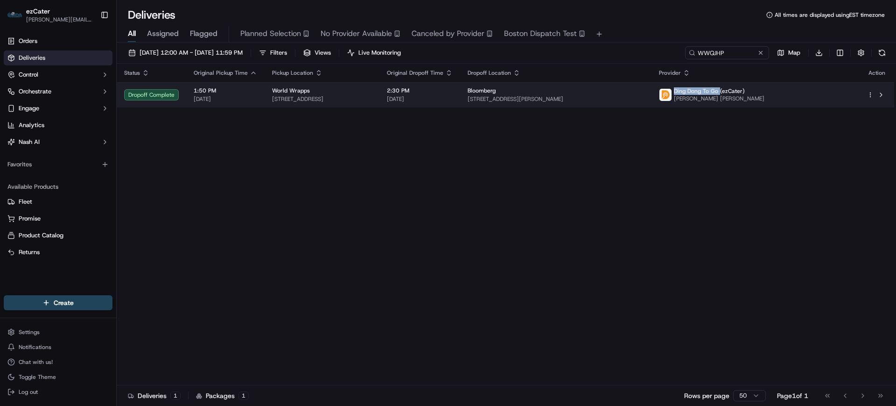
drag, startPoint x: 765, startPoint y: 91, endPoint x: 810, endPoint y: 93, distance: 44.9
click at [745, 93] on span "Ding Dong To Go (ezCater)" at bounding box center [709, 90] width 71 height 7
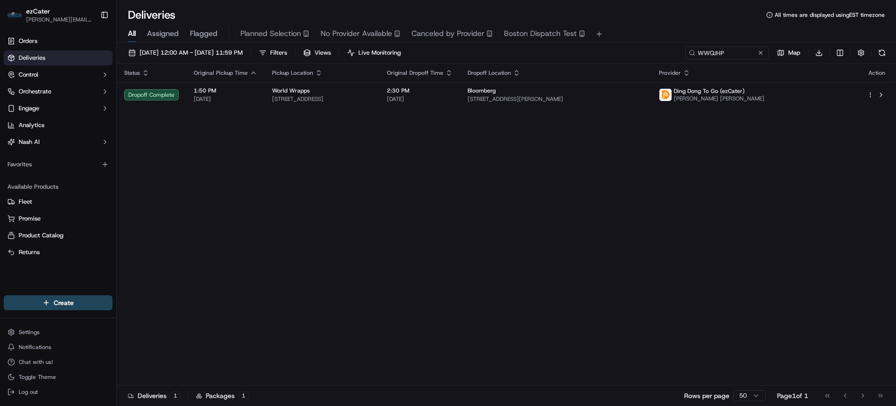
click at [786, 179] on div "Status Original Pickup Time Pickup Location Original Dropoff Time Dropoff Locat…" at bounding box center [506, 224] width 778 height 322
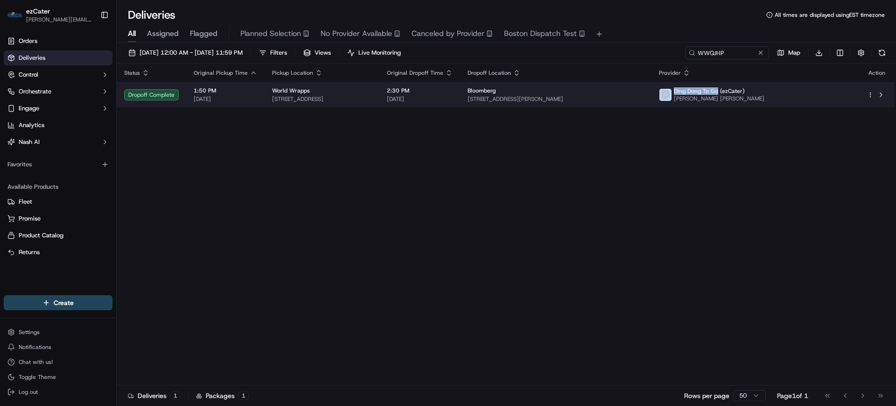
drag, startPoint x: 763, startPoint y: 91, endPoint x: 809, endPoint y: 93, distance: 45.8
click at [765, 93] on div "[PERSON_NAME] To Go (ezCater) [PERSON_NAME] [PERSON_NAME]" at bounding box center [712, 94] width 106 height 15
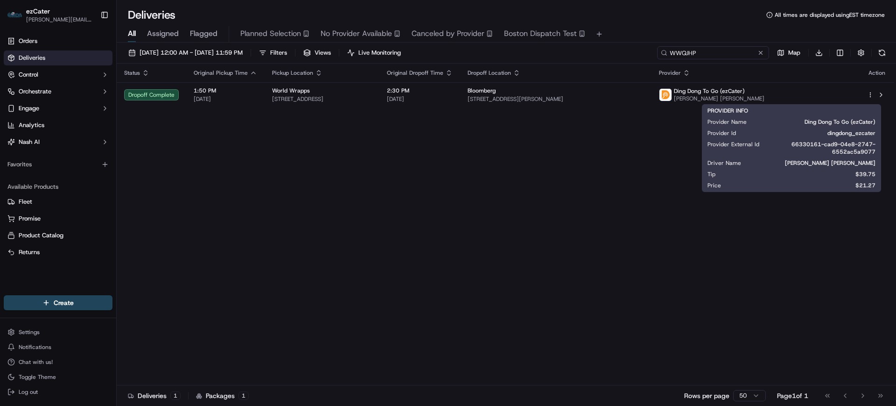
click at [722, 55] on input "WWQJHP" at bounding box center [713, 52] width 112 height 13
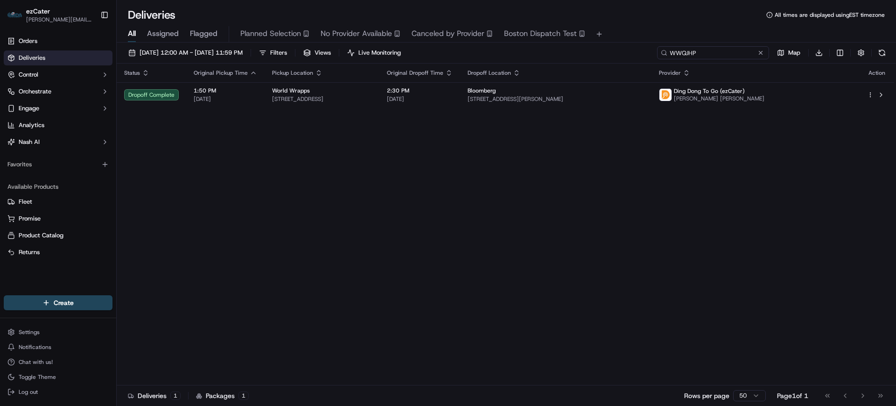
click at [722, 55] on input "WWQJHP" at bounding box center [713, 52] width 112 height 13
paste input "PM8JZ"
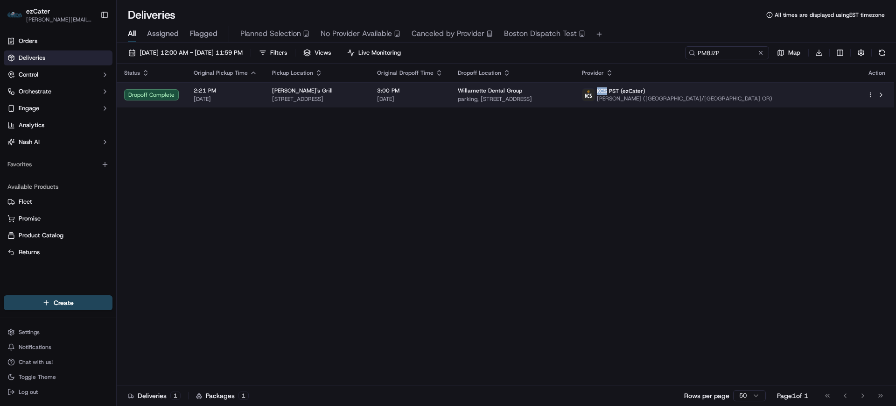
drag, startPoint x: 715, startPoint y: 91, endPoint x: 725, endPoint y: 91, distance: 9.3
click at [646, 91] on span "KCS PST (ezCater)" at bounding box center [621, 90] width 49 height 7
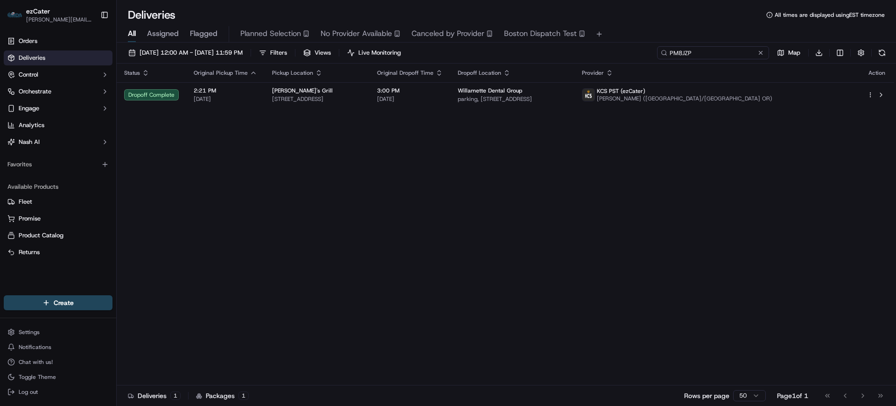
click at [711, 53] on input "PM8JZP" at bounding box center [713, 52] width 112 height 13
paste input "F0Z5AG"
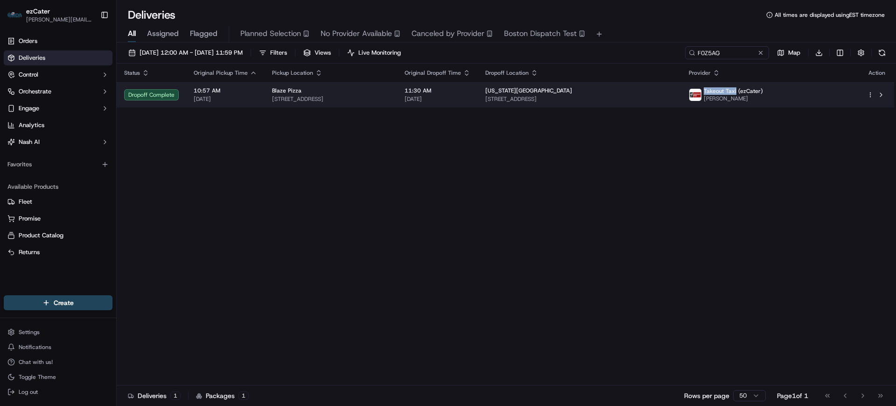
drag, startPoint x: 761, startPoint y: 89, endPoint x: 792, endPoint y: 90, distance: 30.8
click at [763, 90] on span "Takeout Taxi (ezCater)" at bounding box center [733, 90] width 59 height 7
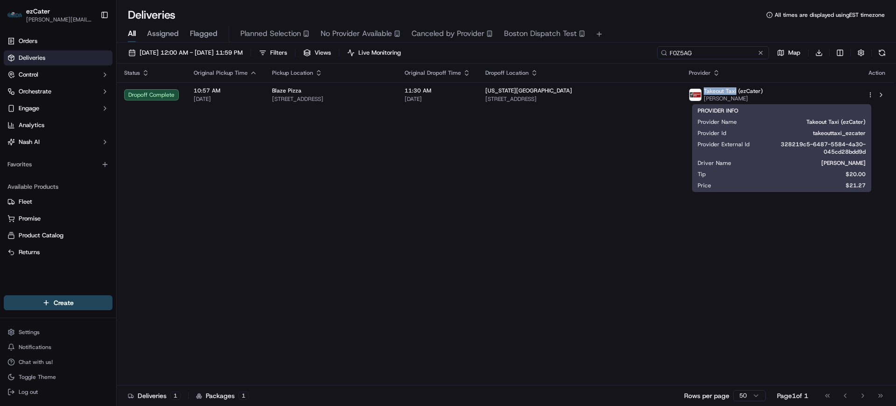
click at [721, 48] on input "F0Z5AG" at bounding box center [713, 52] width 112 height 13
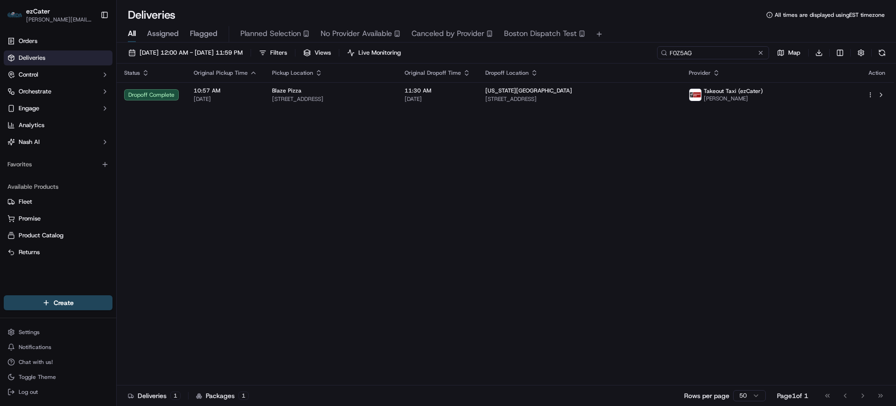
paste input "YKVX6P"
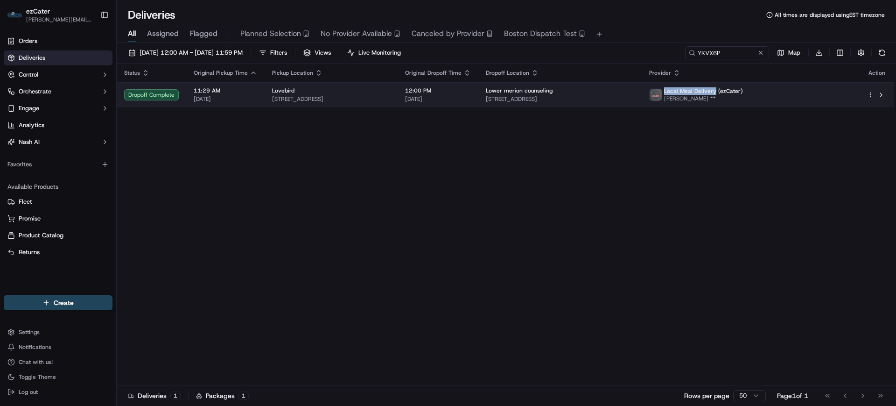
drag, startPoint x: 746, startPoint y: 92, endPoint x: 793, endPoint y: 93, distance: 47.2
click at [743, 93] on span "Local Meal Delivery (ezCater)" at bounding box center [703, 90] width 79 height 7
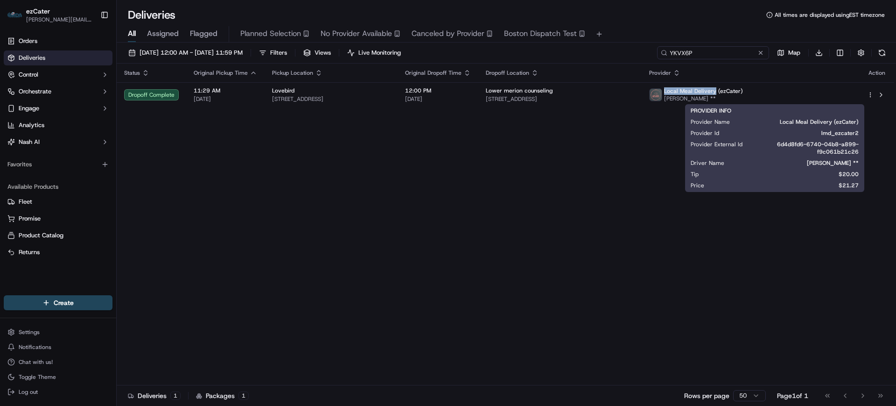
click at [716, 52] on input "YKVX6P" at bounding box center [713, 52] width 112 height 13
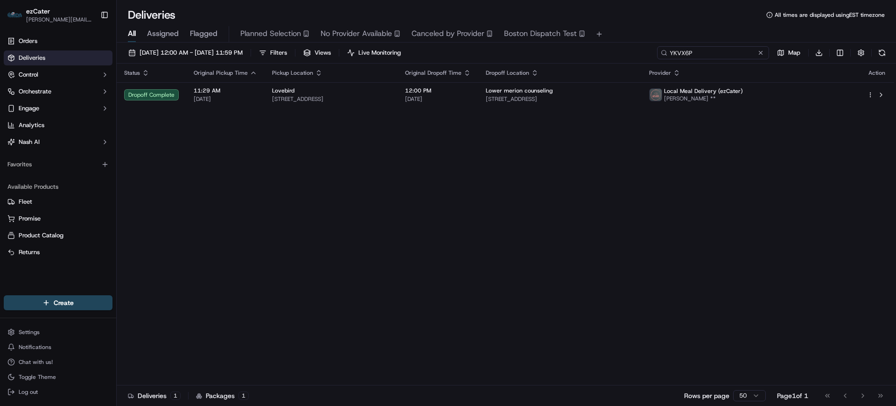
paste input "G9FFVH"
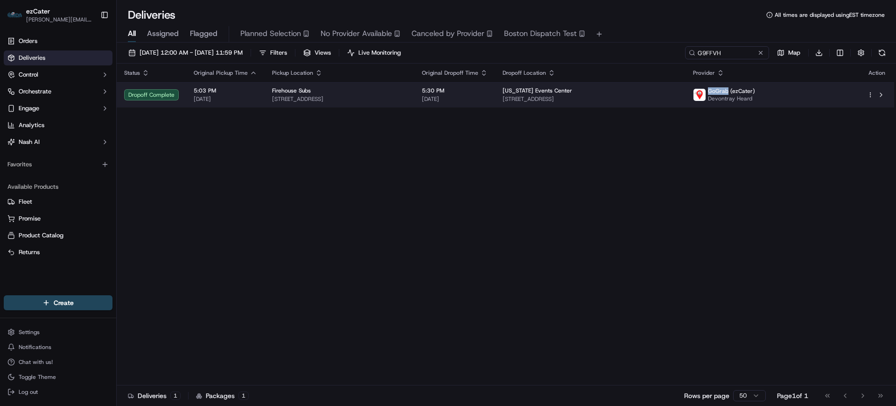
drag, startPoint x: 766, startPoint y: 92, endPoint x: 785, endPoint y: 92, distance: 19.1
click at [755, 92] on span "GoGrab (ezCater)" at bounding box center [731, 90] width 47 height 7
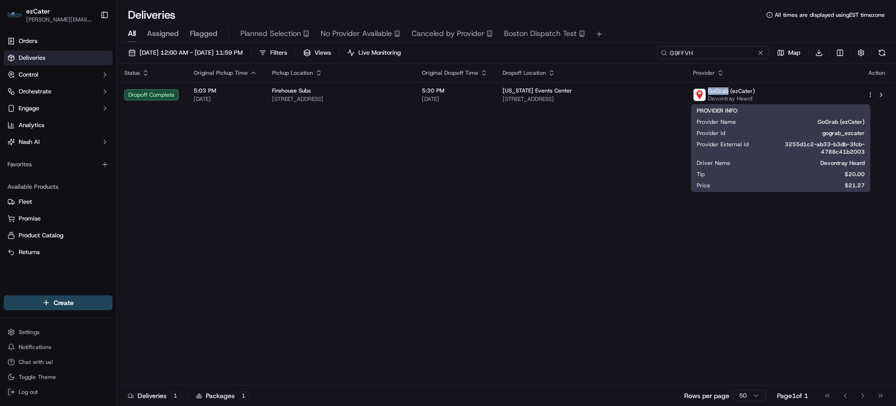
click at [707, 51] on input "G9FFVH" at bounding box center [713, 52] width 112 height 13
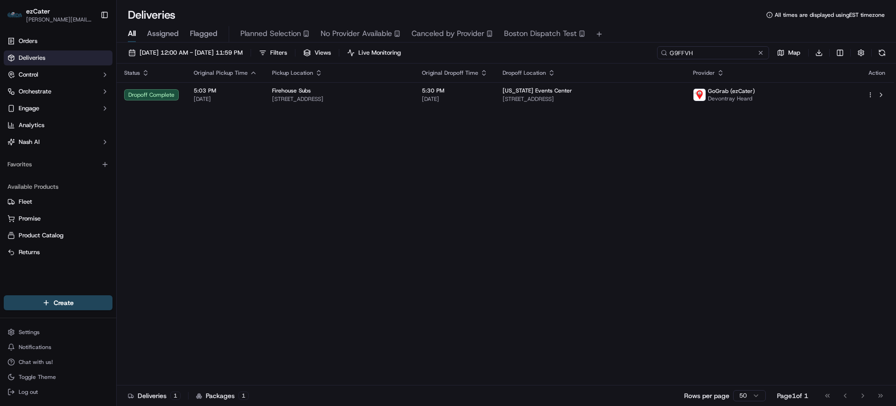
paste input "H7U7A0"
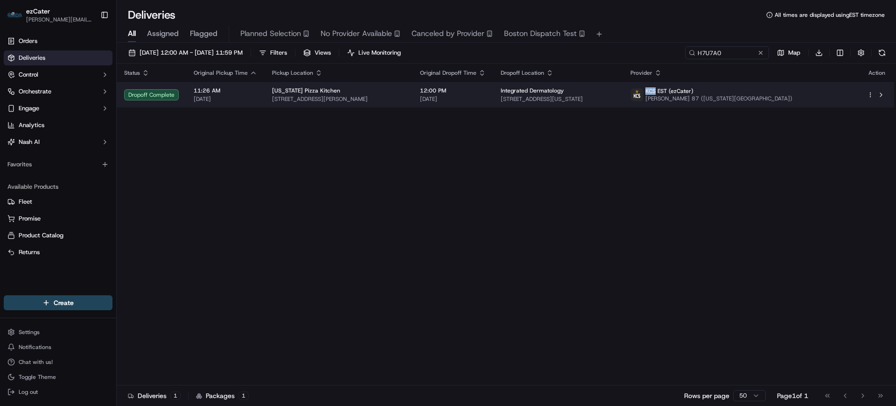
drag, startPoint x: 737, startPoint y: 91, endPoint x: 746, endPoint y: 92, distance: 9.0
click at [694, 92] on span "KCS EST (ezCater)" at bounding box center [670, 90] width 48 height 7
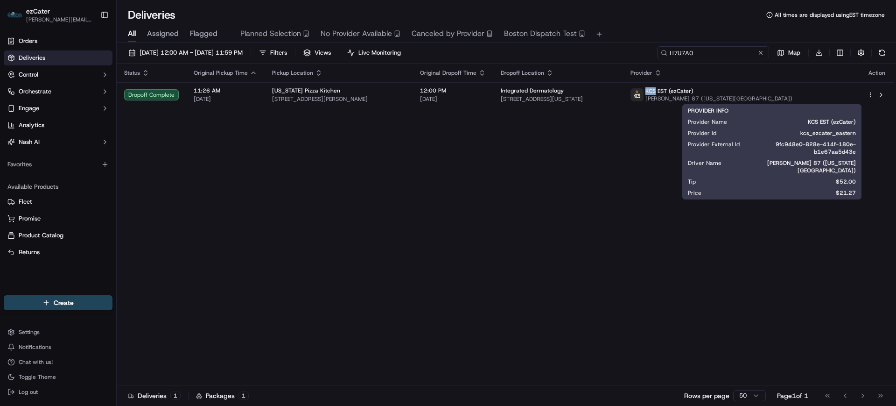
click at [712, 49] on input "H7U7A0" at bounding box center [713, 52] width 112 height 13
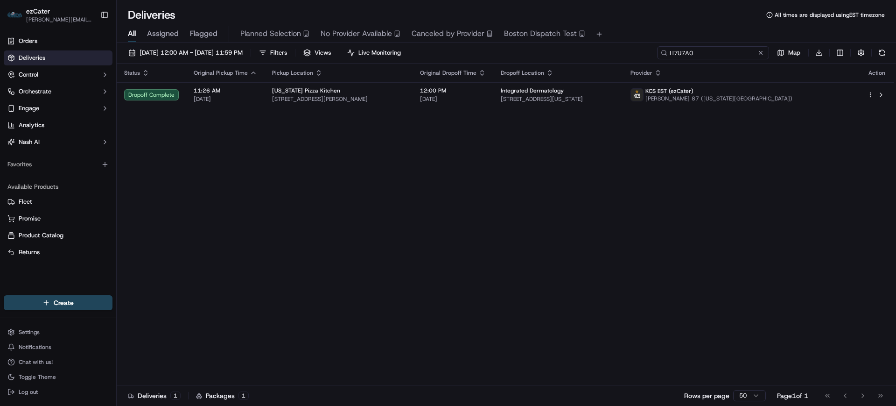
paste input "4Q114V"
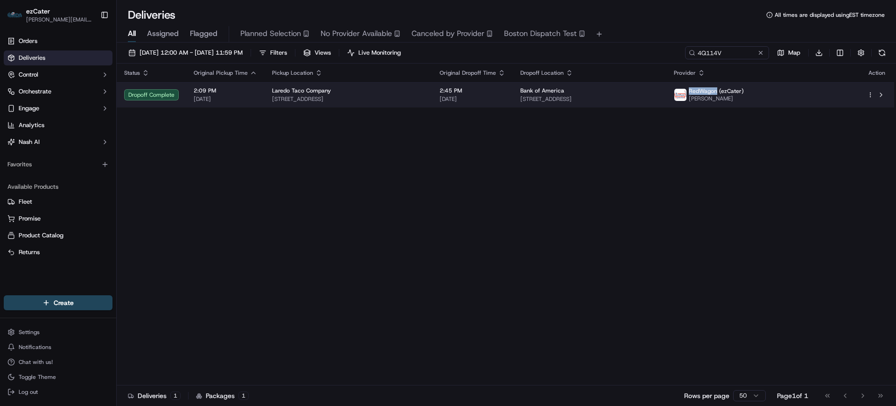
drag, startPoint x: 744, startPoint y: 91, endPoint x: 772, endPoint y: 93, distance: 28.1
click at [744, 93] on span "RedWagon (ezCater)" at bounding box center [716, 90] width 55 height 7
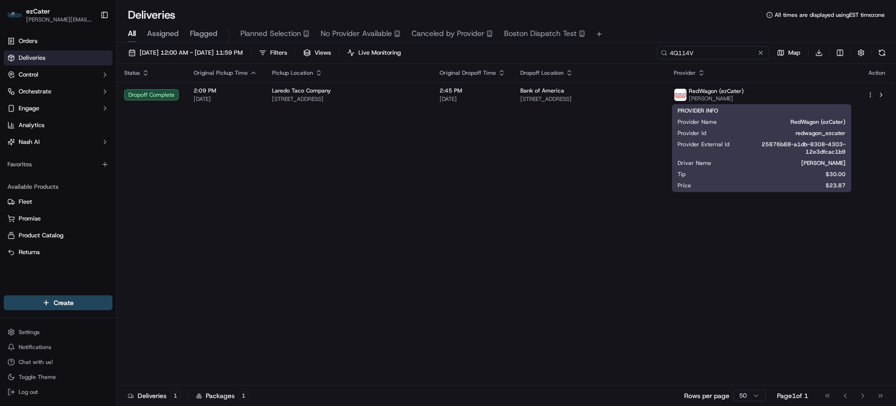
click at [714, 51] on input "4Q114V" at bounding box center [713, 52] width 112 height 13
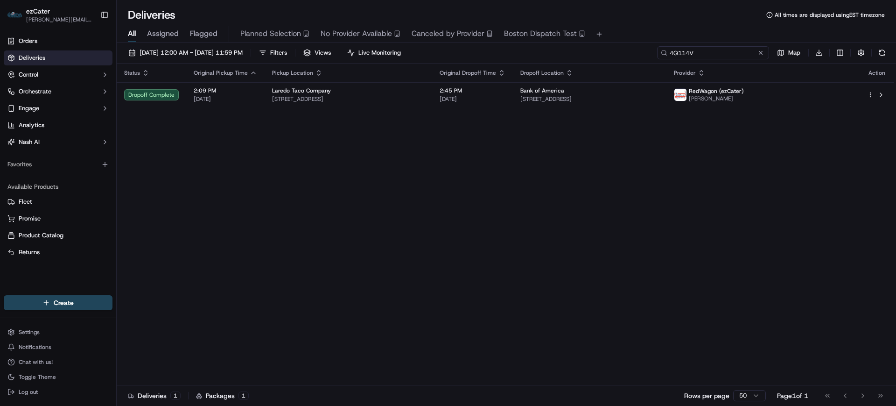
paste input "70U6ZM"
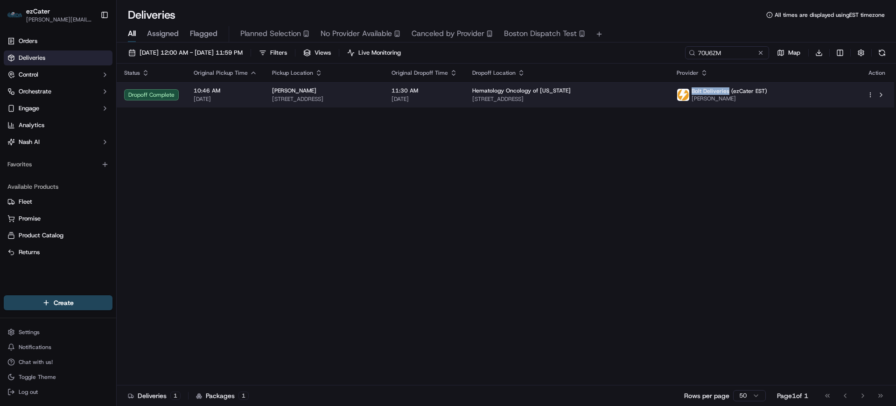
drag, startPoint x: 751, startPoint y: 91, endPoint x: 786, endPoint y: 93, distance: 35.5
click at [767, 93] on span "Bolt Deliveries (ezCater EST)" at bounding box center [730, 90] width 76 height 7
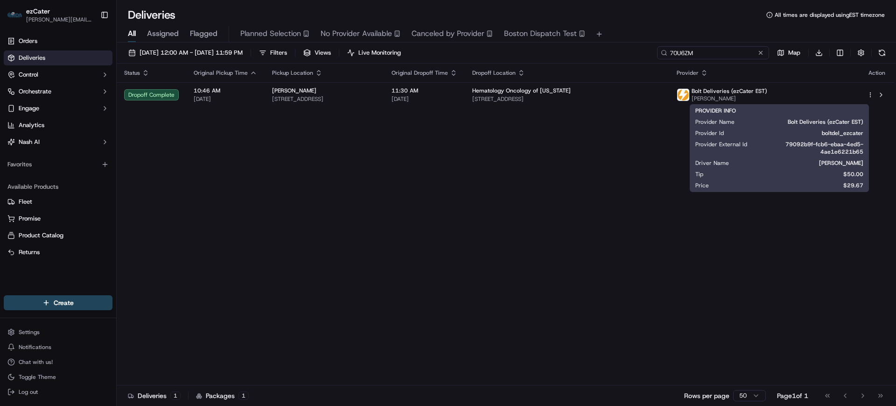
click at [717, 51] on input "70U6ZM" at bounding box center [713, 52] width 112 height 13
paste input "RG2RTV"
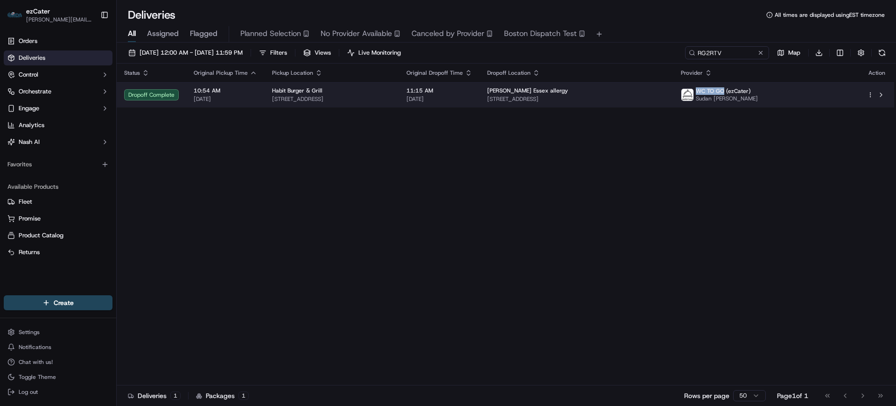
drag, startPoint x: 764, startPoint y: 91, endPoint x: 792, endPoint y: 94, distance: 28.2
click at [751, 94] on span "WC TO GO (ezCater)" at bounding box center [723, 90] width 55 height 7
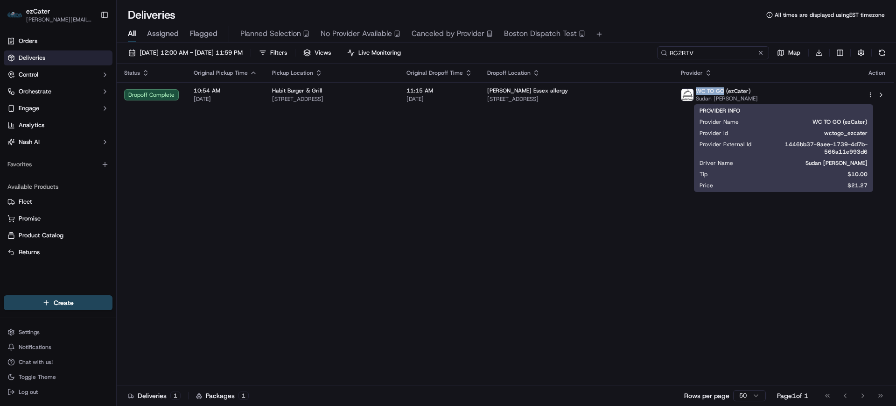
click at [713, 52] on input "RG2RTV" at bounding box center [713, 52] width 112 height 13
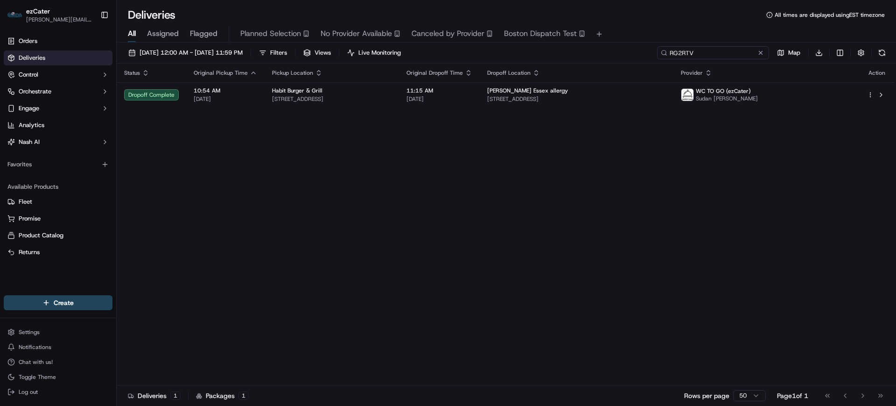
paste input "1203Y0"
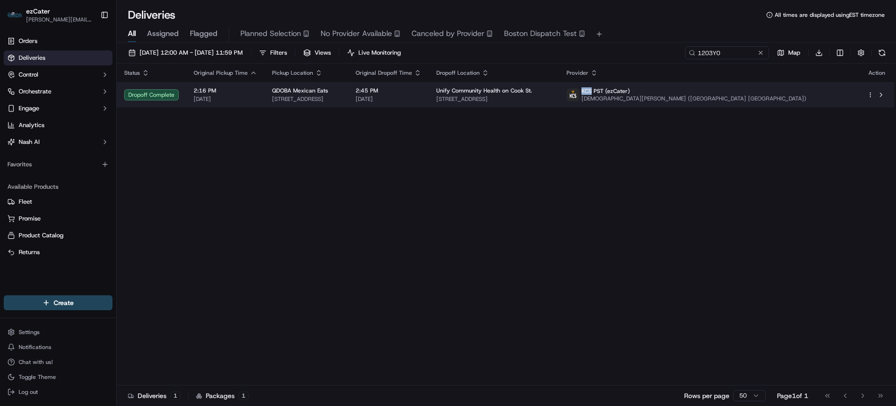
drag, startPoint x: 736, startPoint y: 91, endPoint x: 746, endPoint y: 90, distance: 10.0
click at [630, 90] on span "KCS PST (ezCater)" at bounding box center [606, 90] width 49 height 7
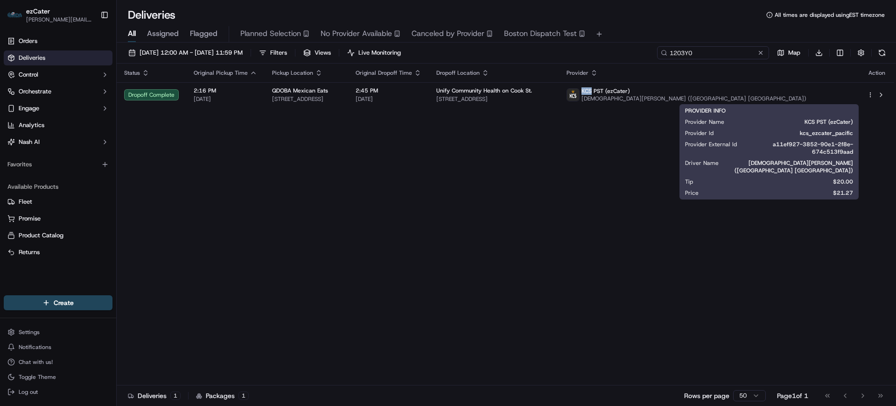
click at [719, 54] on input "1203Y0" at bounding box center [713, 52] width 112 height 13
paste input "WJJJKC"
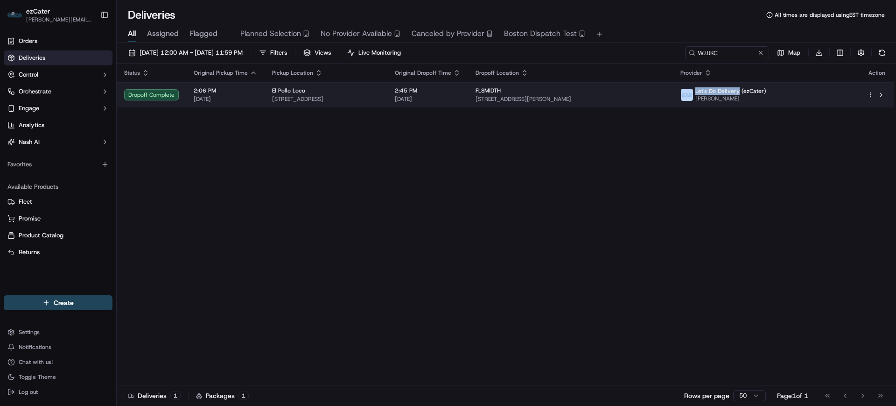
drag, startPoint x: 740, startPoint y: 92, endPoint x: 783, endPoint y: 91, distance: 43.4
click at [767, 91] on div "Let's Do Delivery (ezCater) [PERSON_NAME]" at bounding box center [724, 94] width 86 height 15
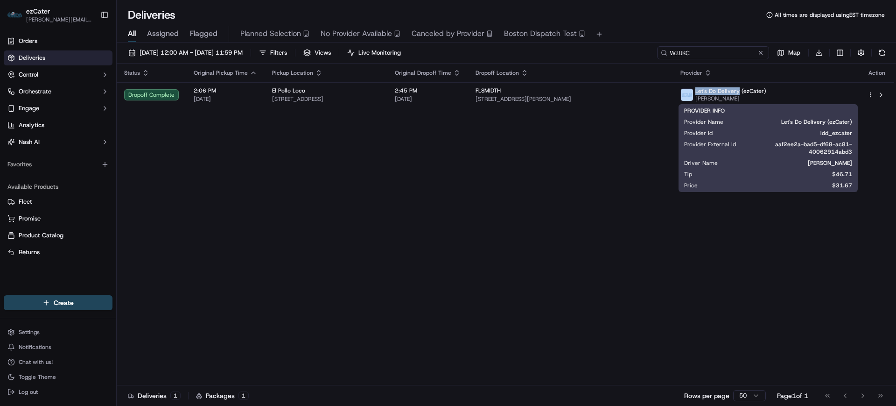
click at [713, 52] on input "WJJJKC" at bounding box center [713, 52] width 112 height 13
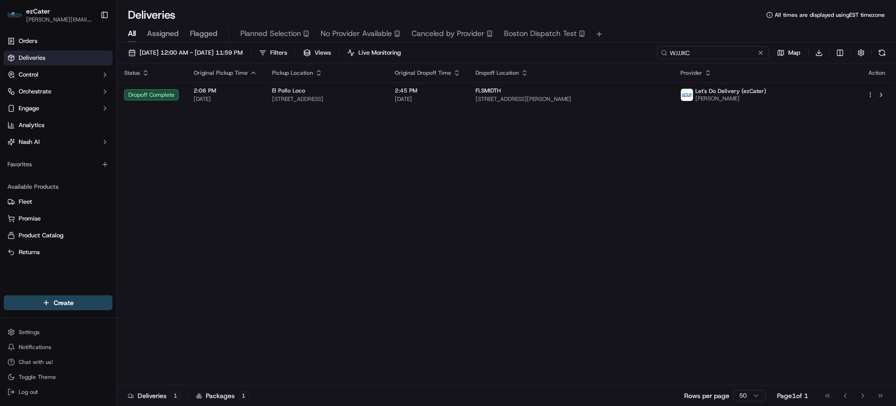
paste input "U9WWAJ"
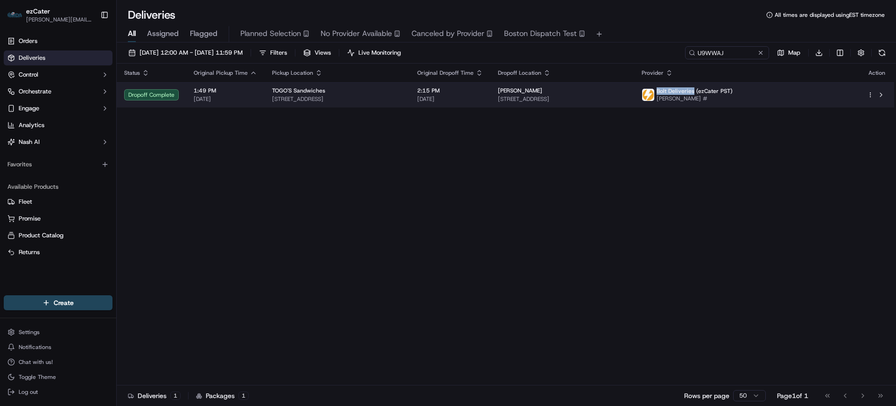
drag, startPoint x: 761, startPoint y: 92, endPoint x: 795, endPoint y: 91, distance: 34.1
click at [733, 91] on span "Bolt Deliveries (ezCater PST)" at bounding box center [695, 90] width 76 height 7
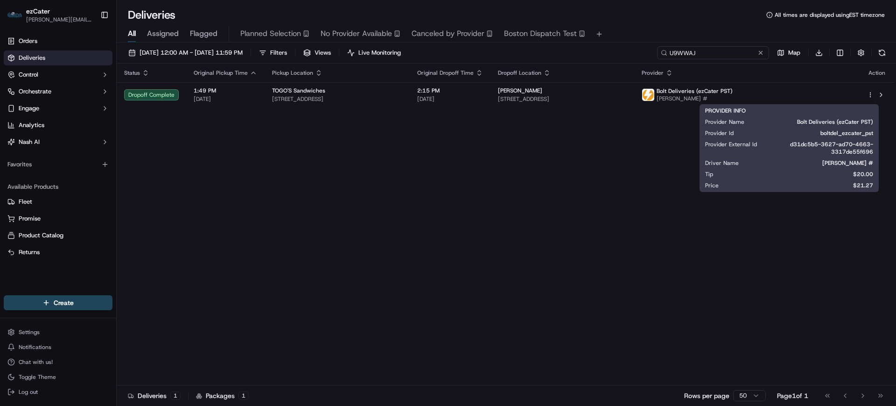
click at [708, 50] on input "U9WWAJ" at bounding box center [713, 52] width 112 height 13
paste input "188Z68"
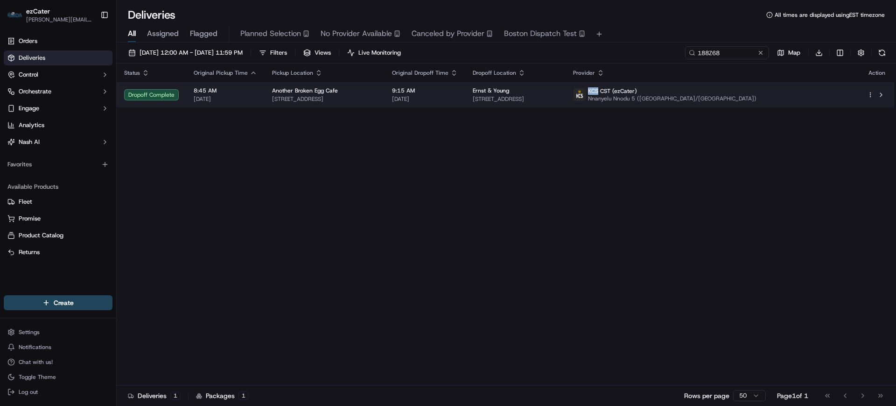
drag, startPoint x: 712, startPoint y: 91, endPoint x: 722, endPoint y: 91, distance: 9.3
click at [637, 91] on span "KCS CST (ezCater)" at bounding box center [612, 90] width 49 height 7
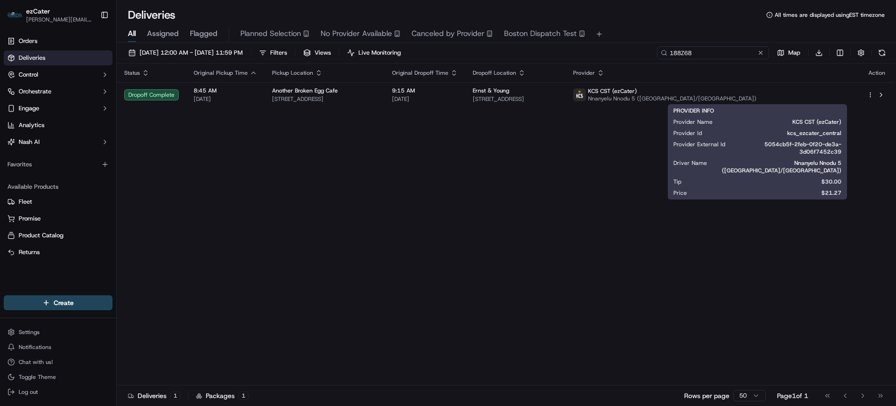
click at [719, 53] on input "188Z68" at bounding box center [713, 52] width 112 height 13
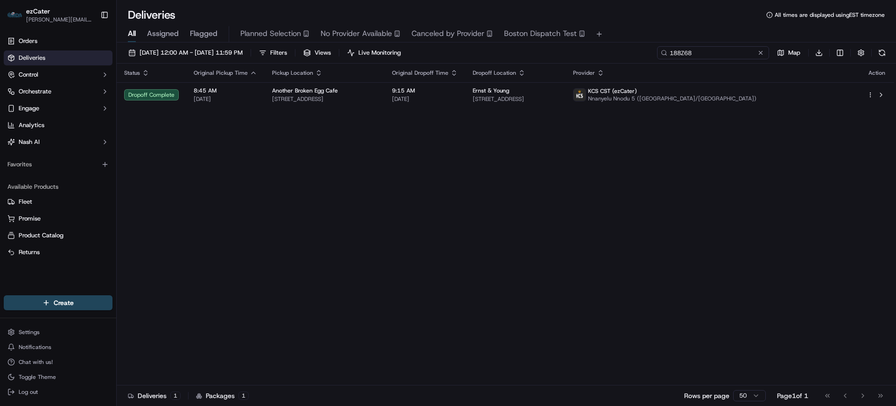
paste input "315AH"
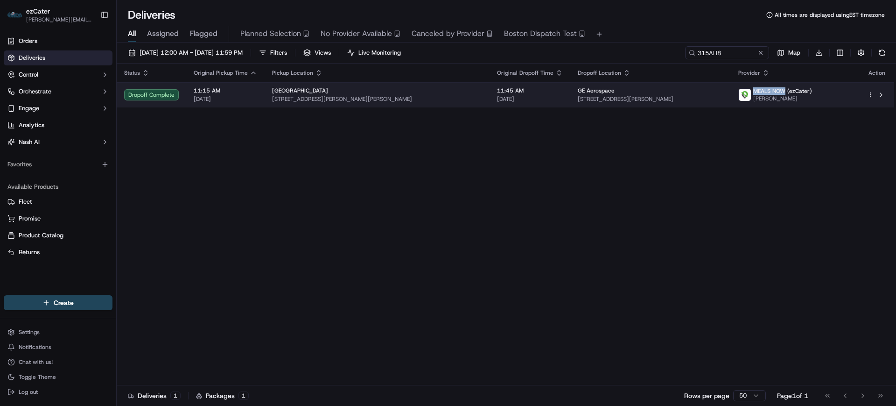
drag, startPoint x: 775, startPoint y: 89, endPoint x: 806, endPoint y: 91, distance: 30.4
click at [806, 91] on span "MEALS NOW (ezCater)" at bounding box center [782, 90] width 59 height 7
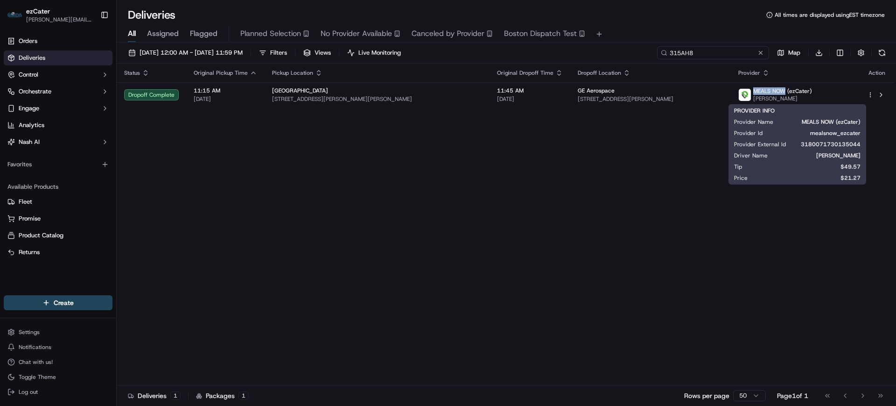
click at [723, 55] on input "315AH8" at bounding box center [713, 52] width 112 height 13
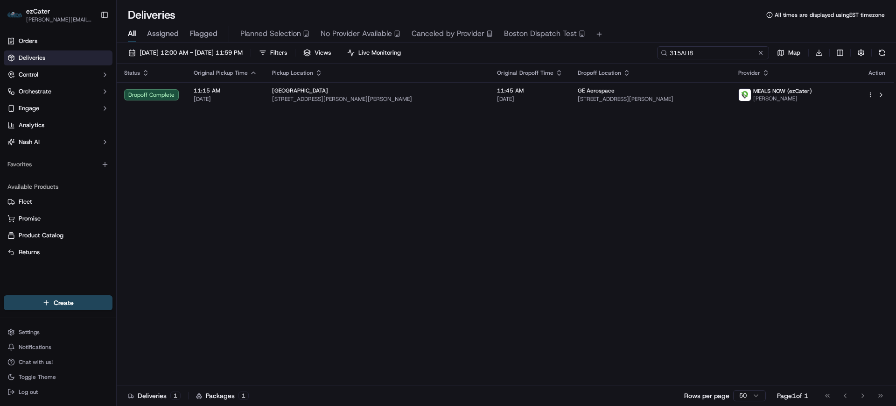
paste input "G5YM7J"
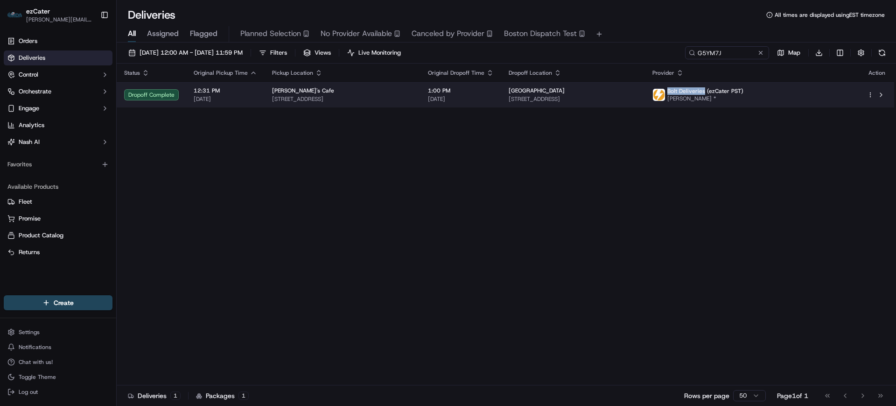
drag, startPoint x: 744, startPoint y: 89, endPoint x: 779, endPoint y: 91, distance: 35.1
click at [744, 91] on span "Bolt Deliveries (ezCater PST)" at bounding box center [706, 90] width 76 height 7
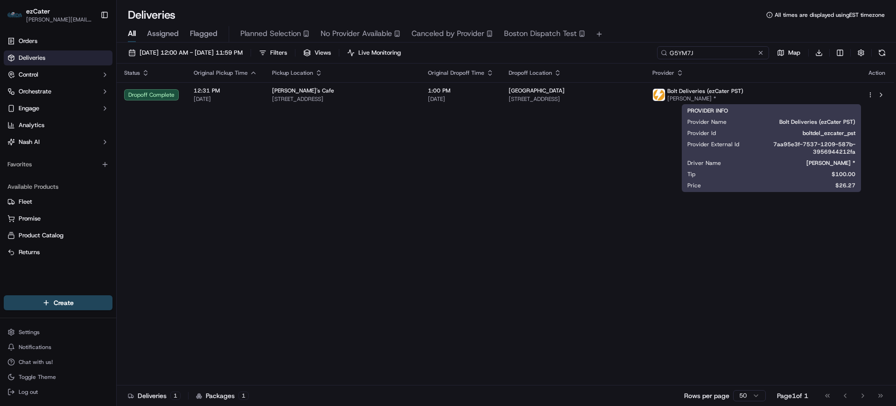
click at [718, 57] on input "G5YM7J" at bounding box center [713, 52] width 112 height 13
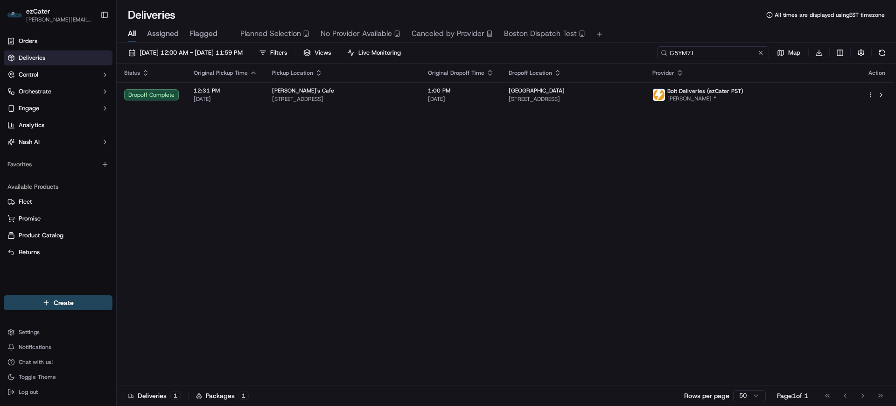
paste input "PH46Q8"
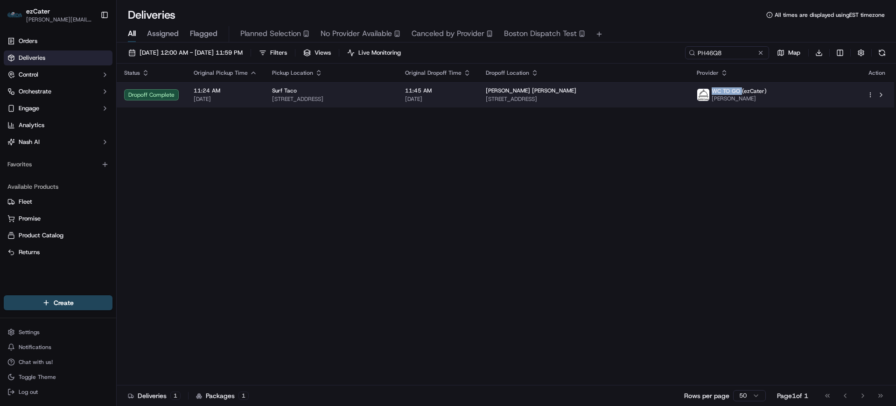
drag, startPoint x: 746, startPoint y: 91, endPoint x: 775, endPoint y: 93, distance: 29.4
click at [767, 93] on span "WC TO GO (ezCater)" at bounding box center [739, 90] width 55 height 7
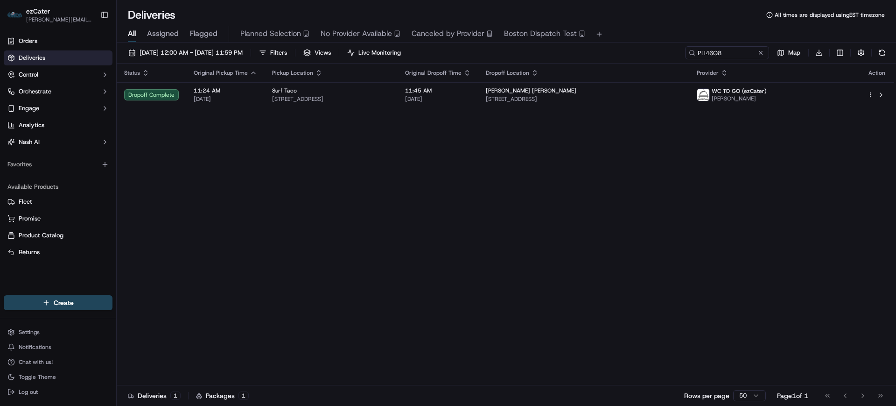
drag, startPoint x: 717, startPoint y: 182, endPoint x: 727, endPoint y: 143, distance: 39.6
click at [716, 182] on div "Status Original Pickup Time Pickup Location Original Dropoff Time Dropoff Locat…" at bounding box center [506, 224] width 778 height 322
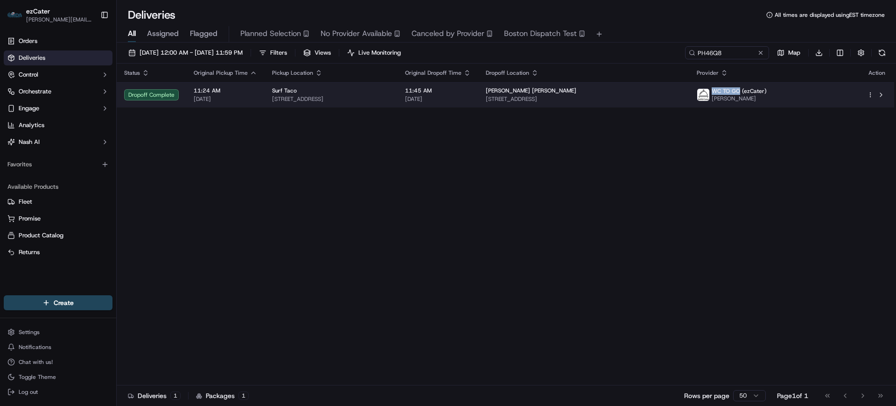
drag, startPoint x: 746, startPoint y: 89, endPoint x: 774, endPoint y: 92, distance: 27.2
click at [767, 92] on span "WC TO GO (ezCater)" at bounding box center [739, 90] width 55 height 7
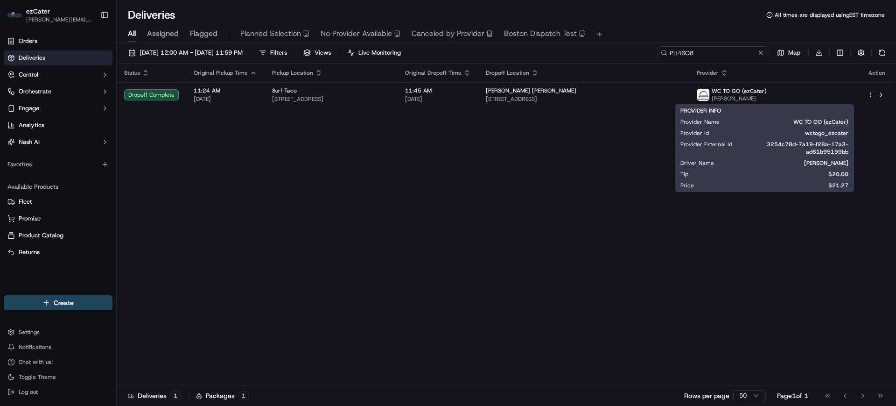
click at [735, 48] on input "PH46Q8" at bounding box center [713, 52] width 112 height 13
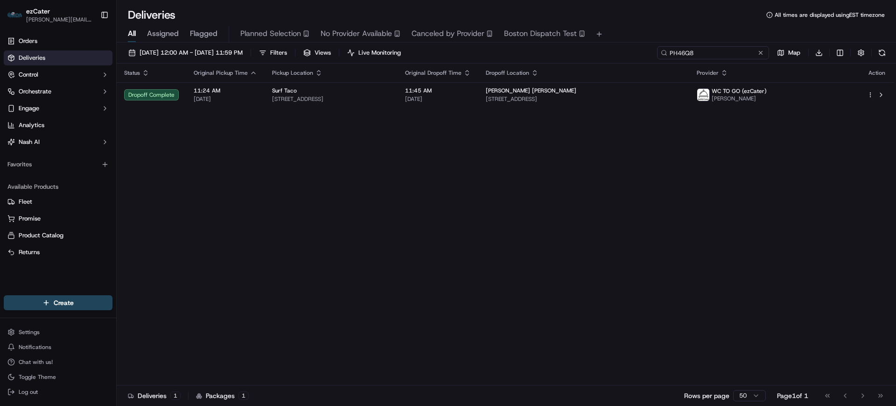
paste input "R4RE5X"
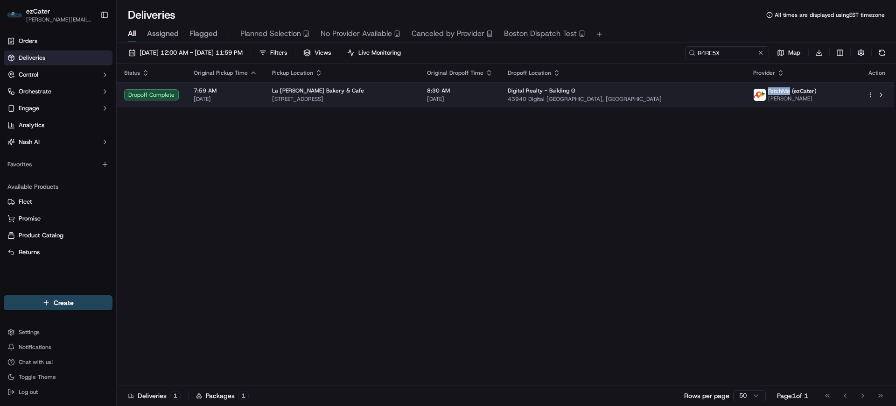
drag, startPoint x: 772, startPoint y: 89, endPoint x: 792, endPoint y: 91, distance: 20.2
click at [792, 91] on span "FetchMe (ezCater)" at bounding box center [792, 90] width 49 height 7
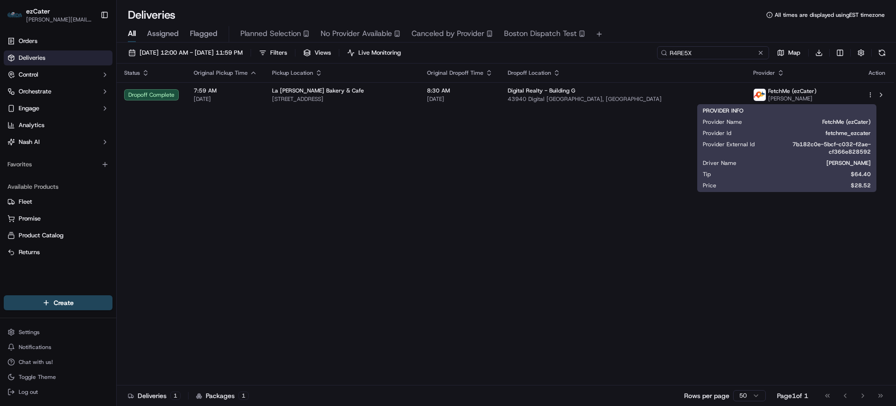
click at [710, 52] on input "R4RE5X" at bounding box center [713, 52] width 112 height 13
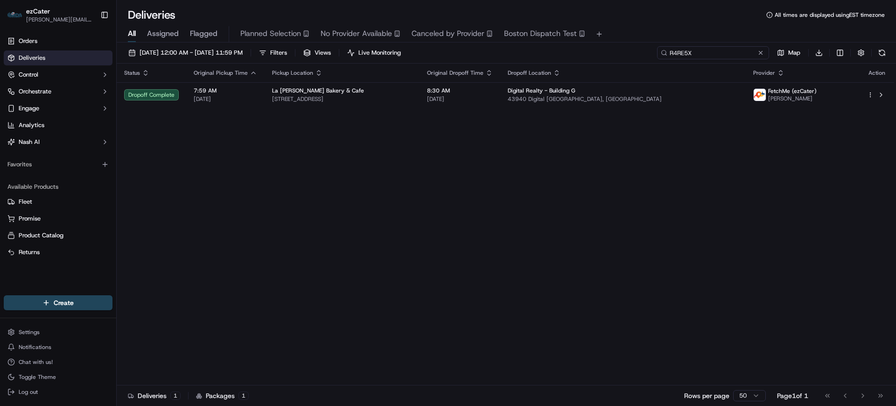
paste input "577GAC"
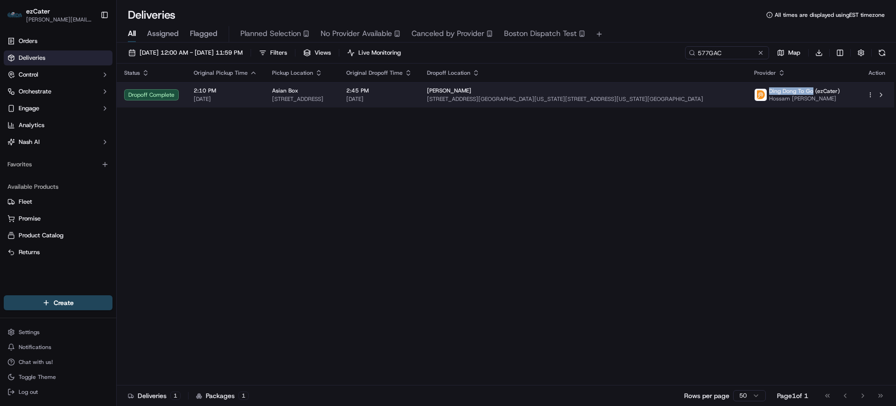
drag, startPoint x: 771, startPoint y: 92, endPoint x: 815, endPoint y: 90, distance: 43.9
click at [815, 90] on span "Ding Dong To Go (ezCater)" at bounding box center [804, 90] width 71 height 7
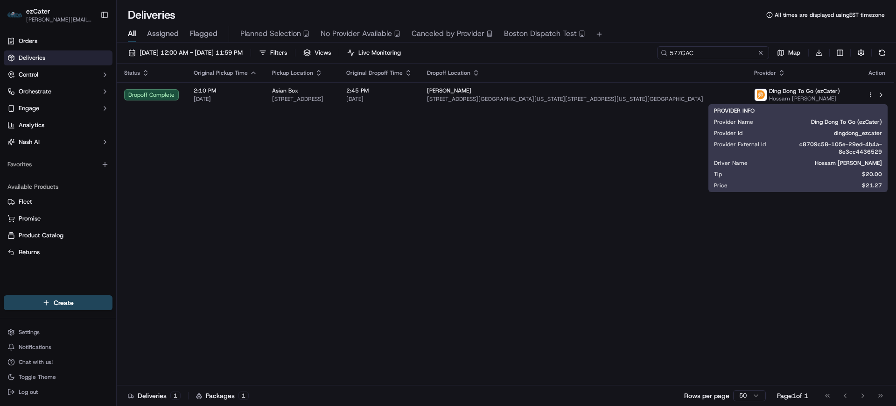
click at [715, 51] on input "577GAC" at bounding box center [713, 52] width 112 height 13
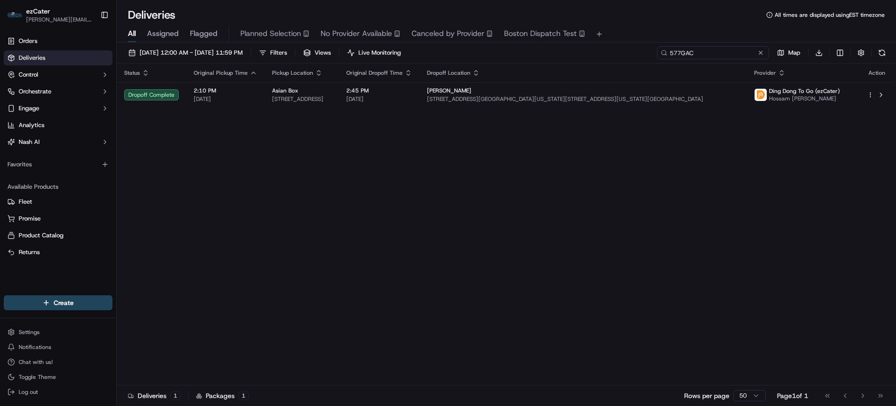
click at [715, 51] on input "577GAC" at bounding box center [713, 52] width 112 height 13
paste input "ZCV5F"
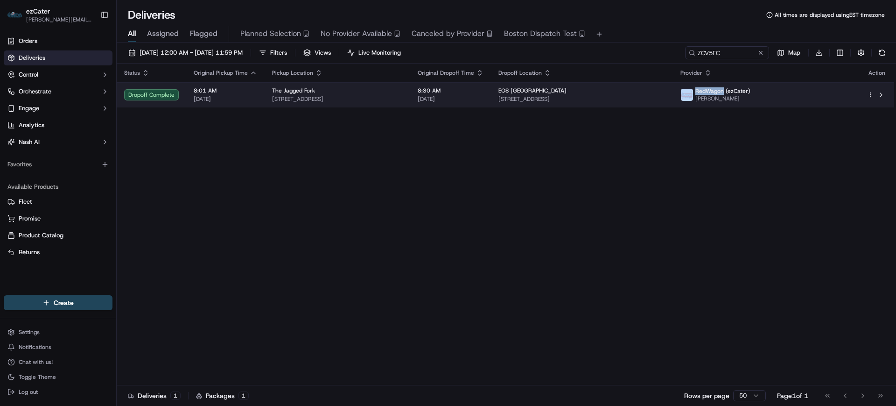
drag, startPoint x: 773, startPoint y: 91, endPoint x: 804, endPoint y: 94, distance: 30.9
click at [751, 94] on div "RedWagon (ezCater) [PERSON_NAME]" at bounding box center [716, 94] width 70 height 15
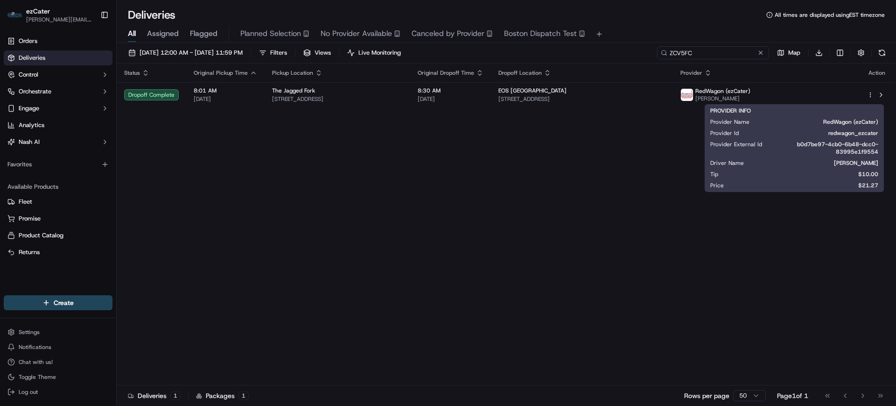
click at [718, 53] on input "ZCV5FC" at bounding box center [713, 52] width 112 height 13
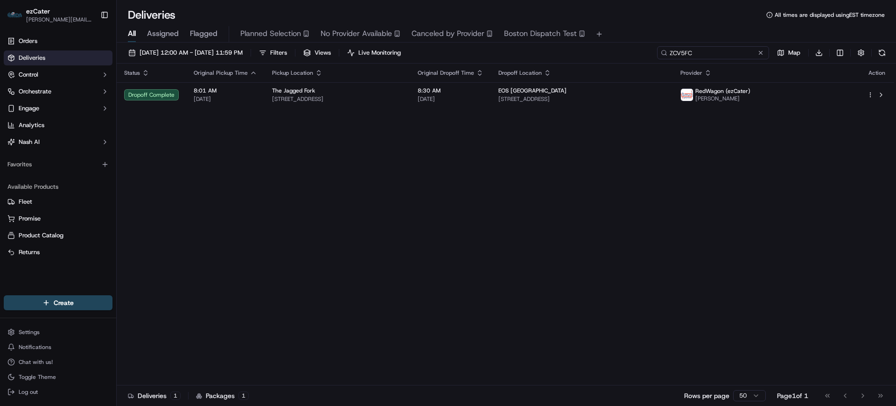
paste input "WJJJK"
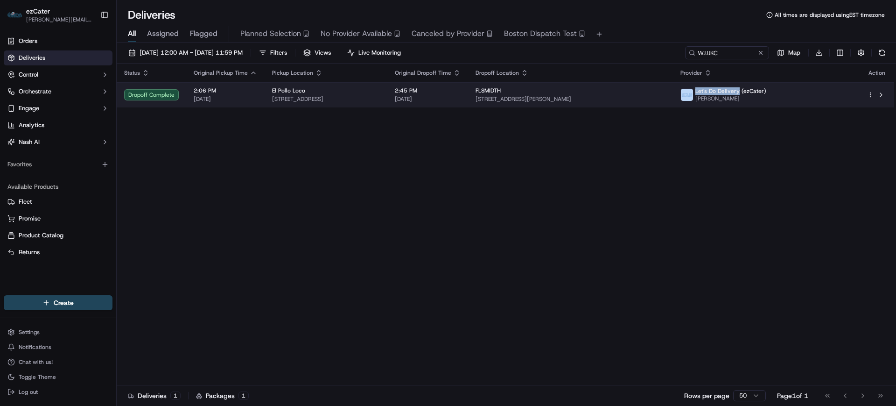
drag, startPoint x: 740, startPoint y: 90, endPoint x: 783, endPoint y: 93, distance: 42.6
click at [767, 93] on div "Let's Do Delivery (ezCater) [PERSON_NAME]" at bounding box center [724, 94] width 86 height 15
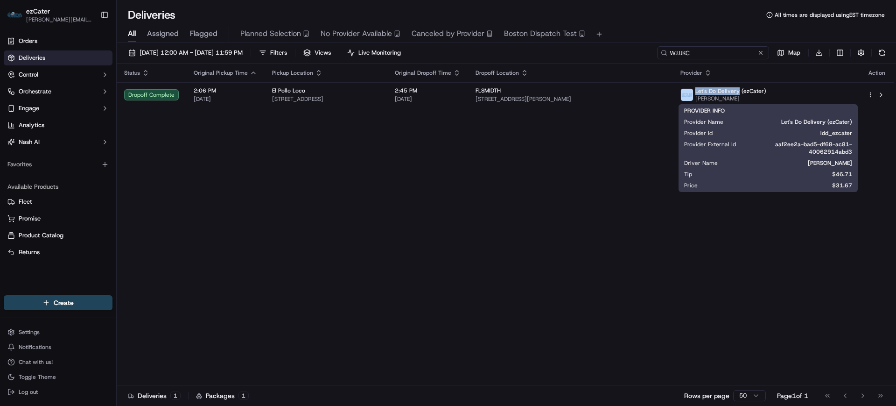
click at [715, 47] on input "WJJJKC" at bounding box center [713, 52] width 112 height 13
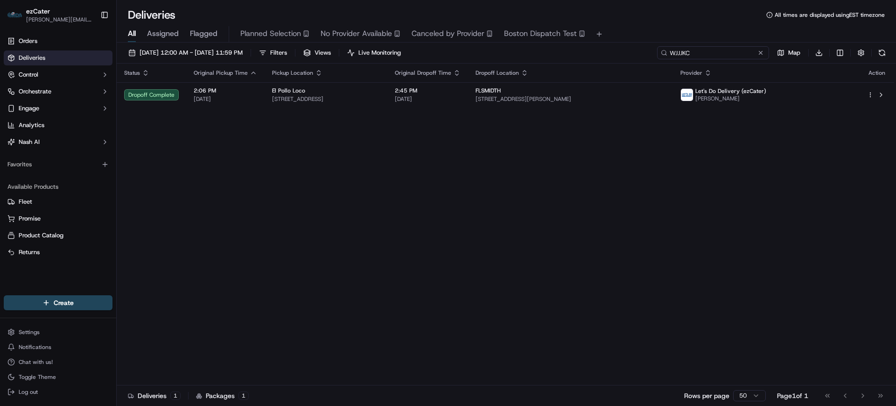
paste input "HPM30"
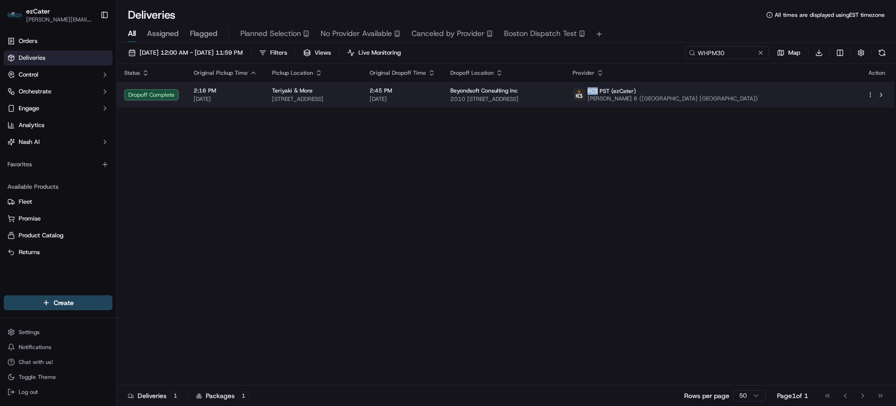
drag, startPoint x: 739, startPoint y: 91, endPoint x: 750, endPoint y: 91, distance: 10.3
click at [750, 91] on div "KCS PST (ezCater) [PERSON_NAME] 6 ([GEOGRAPHIC_DATA] [GEOGRAPHIC_DATA])" at bounding box center [665, 94] width 185 height 15
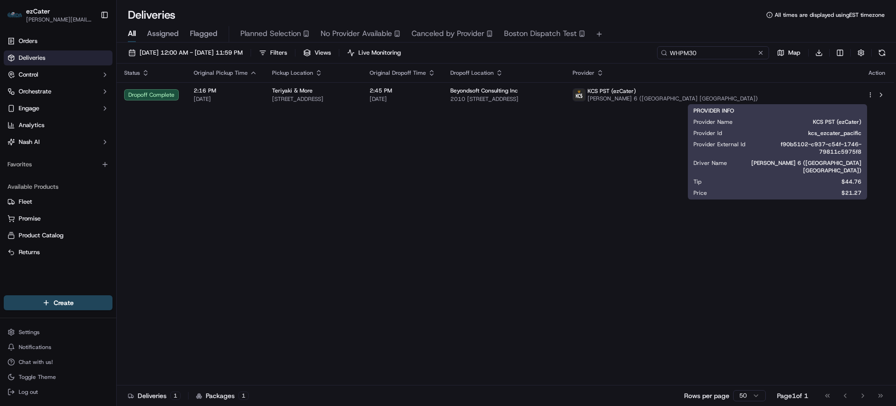
click at [711, 51] on input "WHPM30" at bounding box center [713, 52] width 112 height 13
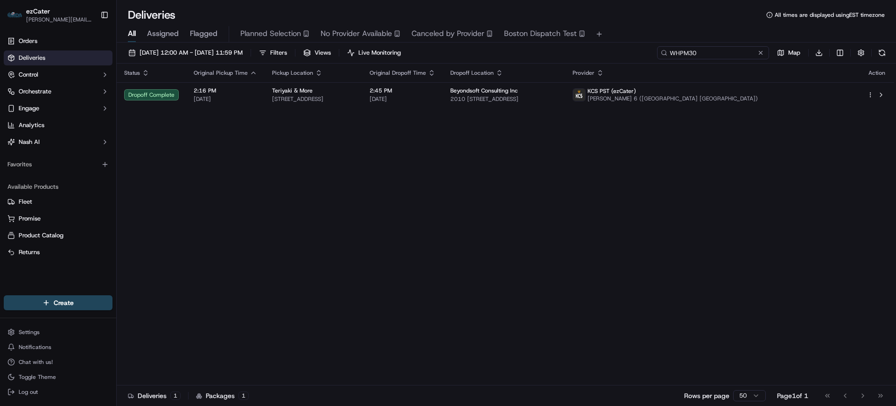
click at [711, 51] on input "WHPM30" at bounding box center [713, 52] width 112 height 13
paste input "X7YAXE"
click at [737, 141] on div "Status Original Pickup Time Pickup Location Original Dropoff Time Dropoff Locat…" at bounding box center [506, 224] width 778 height 322
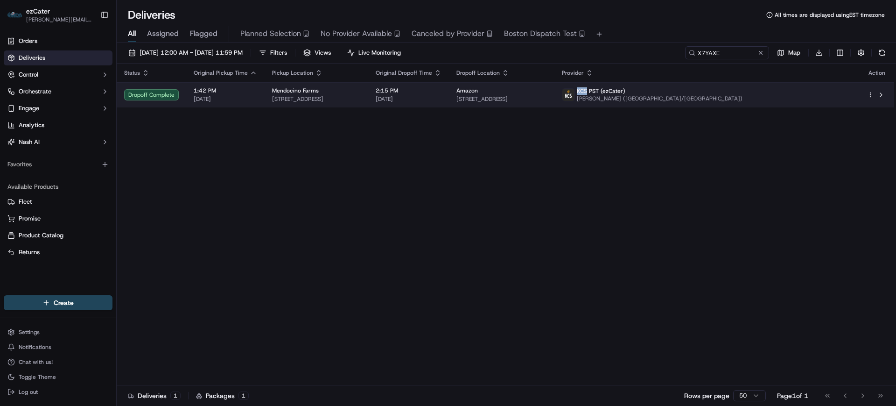
drag, startPoint x: 733, startPoint y: 90, endPoint x: 743, endPoint y: 91, distance: 9.4
click at [626, 91] on span "KCS PST (ezCater)" at bounding box center [601, 90] width 49 height 7
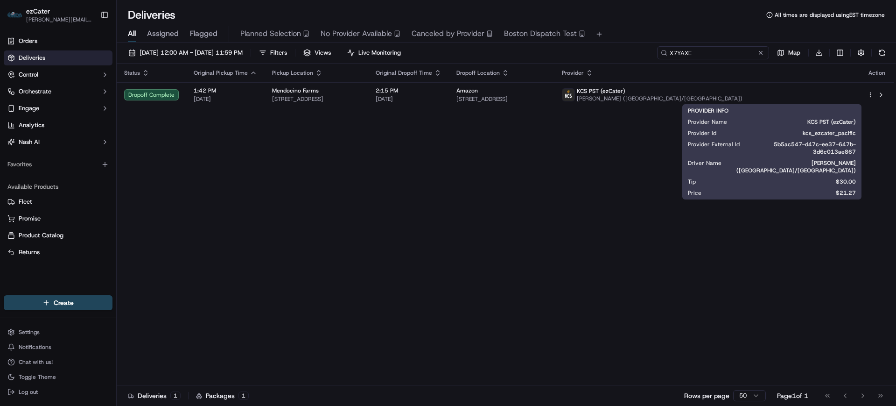
click at [715, 54] on input "X7YAXE" at bounding box center [713, 52] width 112 height 13
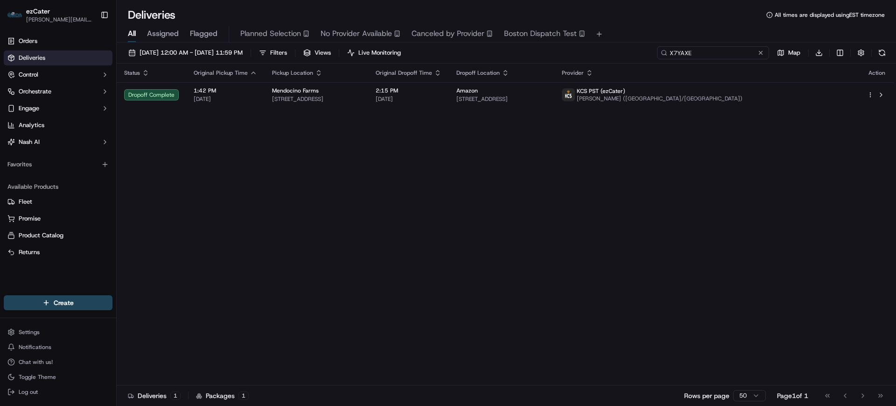
paste input "04Q7ZZ"
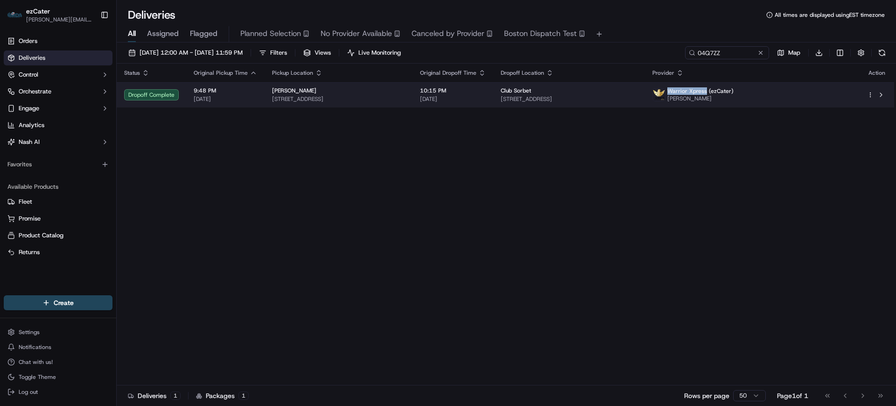
drag, startPoint x: 753, startPoint y: 91, endPoint x: 789, endPoint y: 93, distance: 35.6
click at [734, 93] on span "Warrior Xpress (ezCater)" at bounding box center [701, 90] width 66 height 7
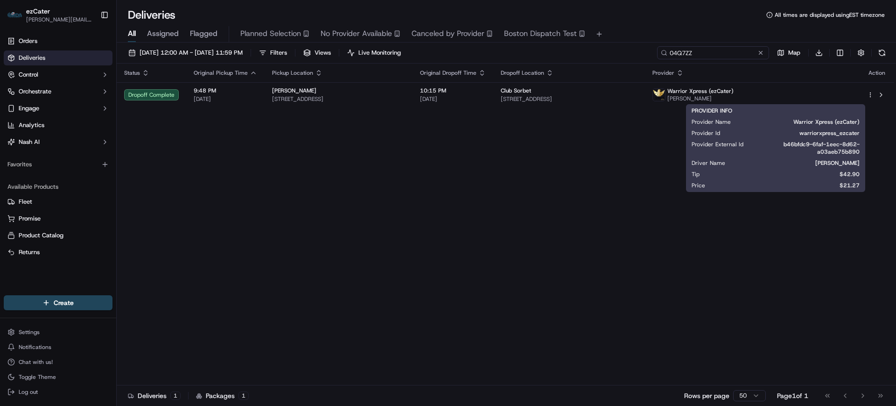
click at [720, 58] on input "04Q7ZZ" at bounding box center [713, 52] width 112 height 13
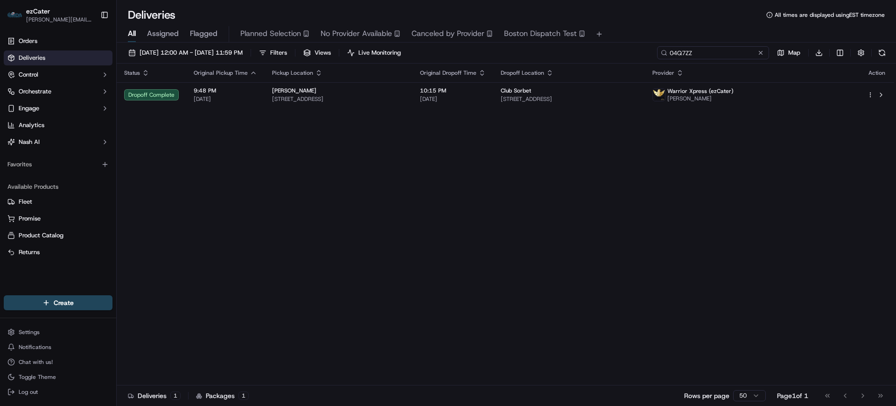
paste input "5EZ79Y"
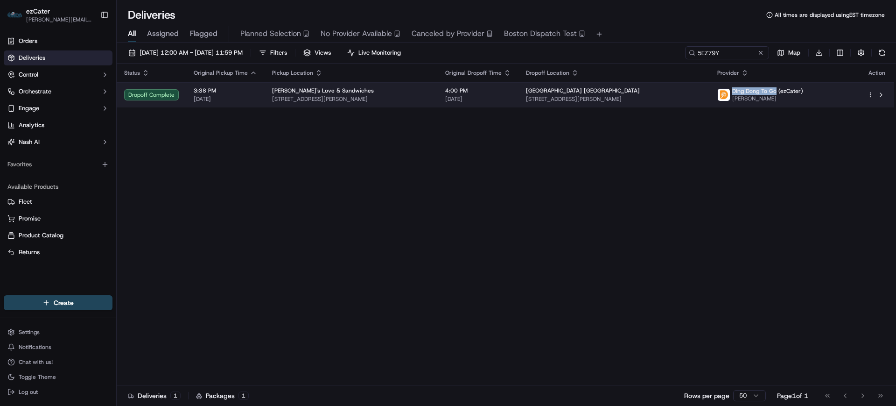
drag, startPoint x: 744, startPoint y: 91, endPoint x: 786, endPoint y: 91, distance: 41.6
click at [786, 91] on span "Ding Dong To Go (ezCater)" at bounding box center [767, 90] width 71 height 7
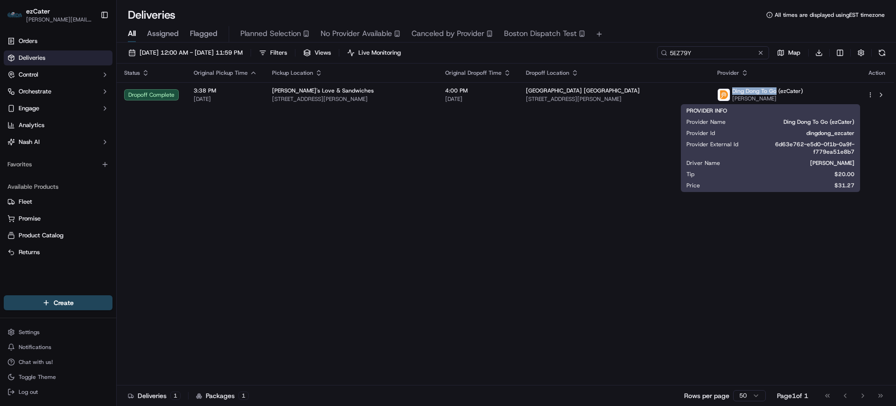
click at [710, 49] on input "5EZ79Y" at bounding box center [713, 52] width 112 height 13
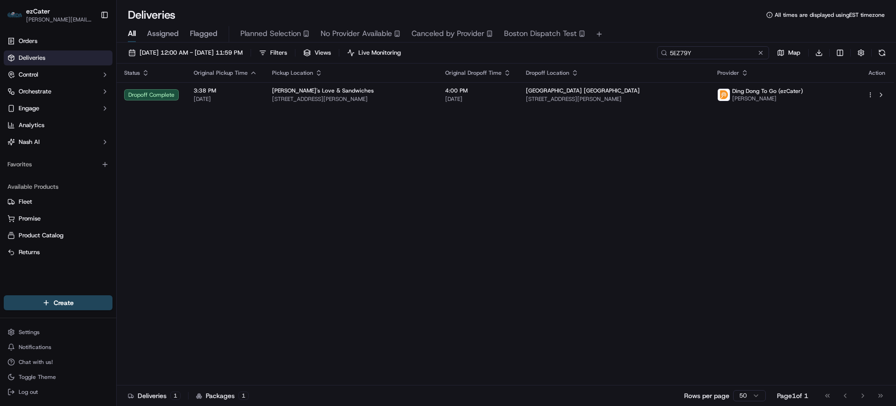
paste input "G439ZZ"
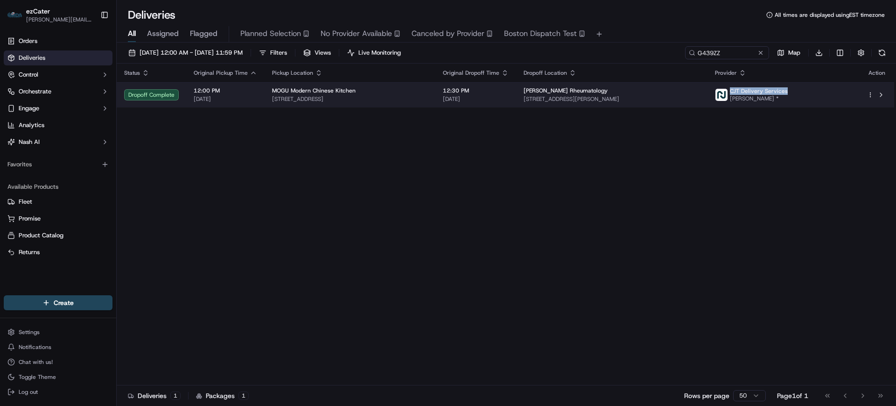
drag, startPoint x: 760, startPoint y: 91, endPoint x: 816, endPoint y: 90, distance: 55.6
click at [788, 90] on div "CJT Delivery Services [PERSON_NAME] *" at bounding box center [751, 94] width 73 height 15
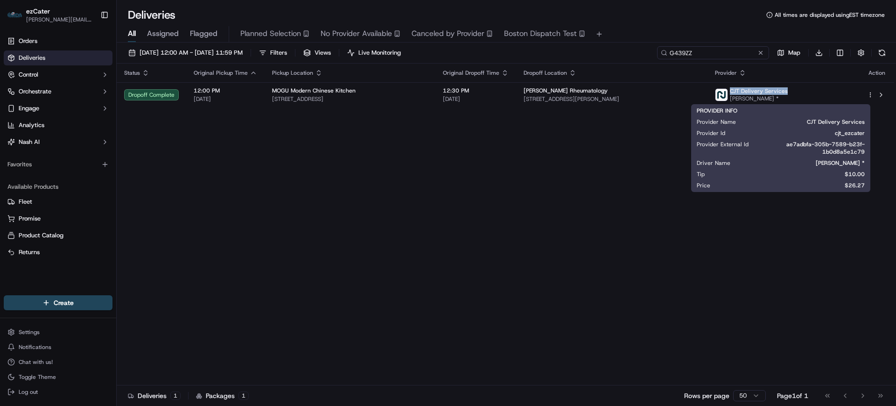
click at [712, 51] on input "G439ZZ" at bounding box center [713, 52] width 112 height 13
paste input "4Q114V"
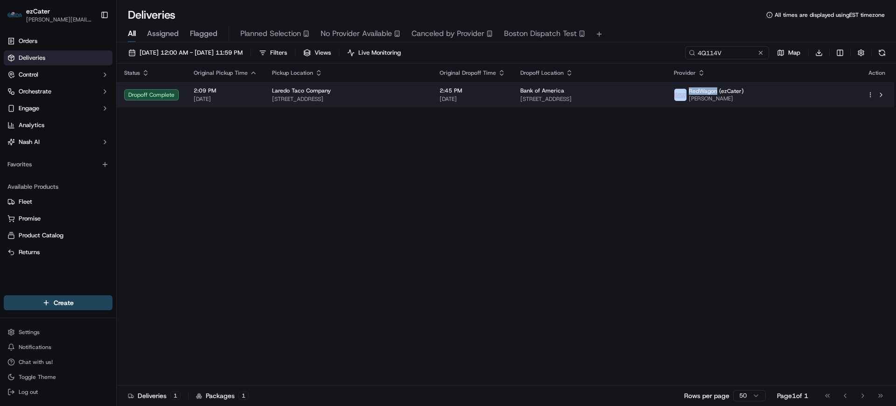
drag, startPoint x: 741, startPoint y: 91, endPoint x: 770, endPoint y: 92, distance: 29.4
click at [744, 92] on div "RedWagon (ezCater) [PERSON_NAME]" at bounding box center [709, 94] width 70 height 15
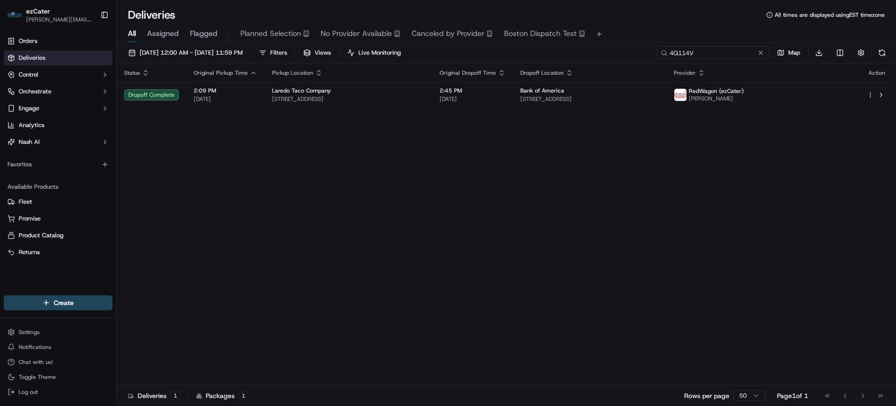
click at [720, 54] on input "4Q114V" at bounding box center [713, 52] width 112 height 13
paste input "WHPM30"
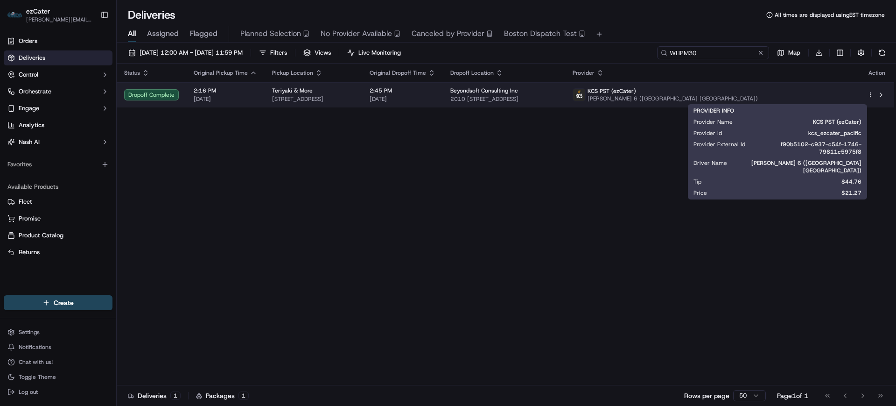
type input "WHPM30"
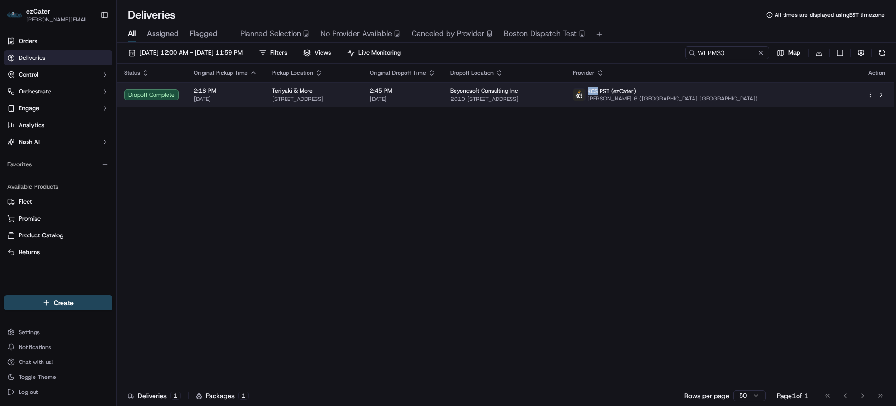
drag, startPoint x: 741, startPoint y: 91, endPoint x: 752, endPoint y: 90, distance: 10.3
click at [636, 90] on span "KCS PST (ezCater)" at bounding box center [612, 90] width 49 height 7
